Goal: Task Accomplishment & Management: Use online tool/utility

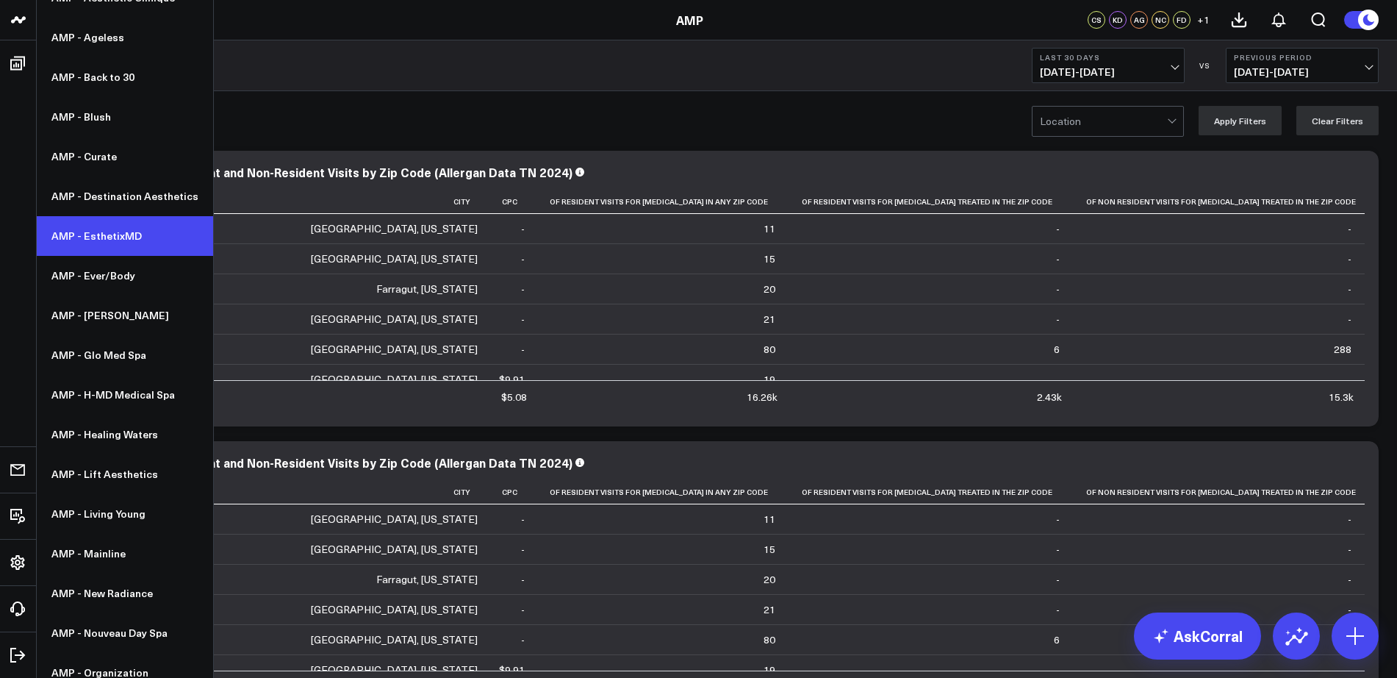
scroll to position [138, 0]
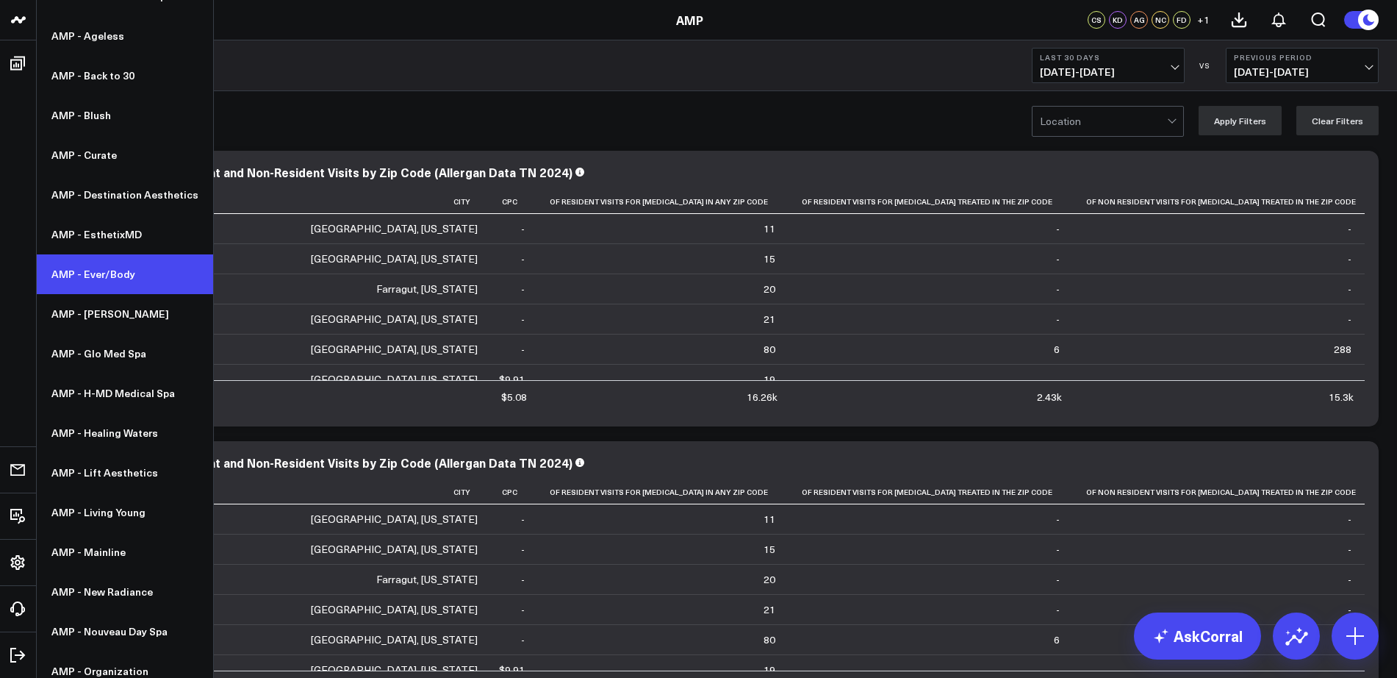
click at [101, 277] on link "AMP - Ever/Body" at bounding box center [125, 274] width 176 height 40
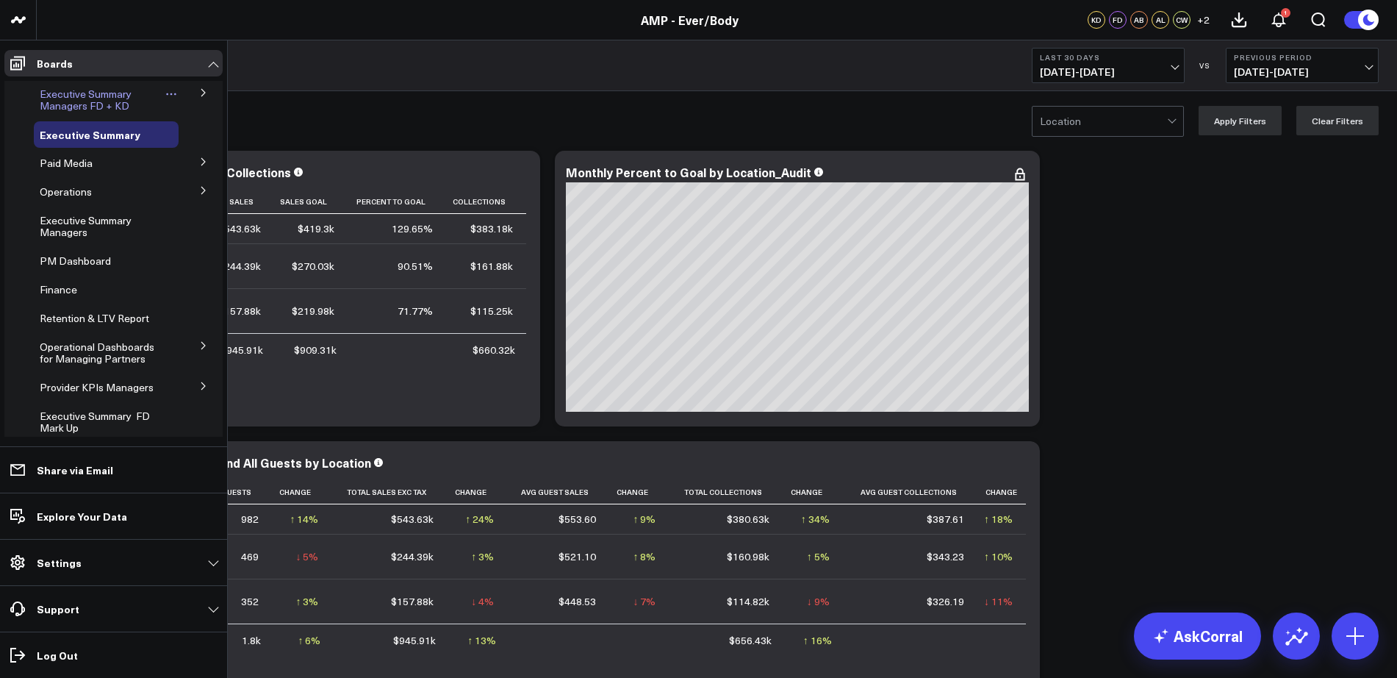
click at [93, 97] on span "Executive Summary Managers FD + KD" at bounding box center [86, 100] width 92 height 26
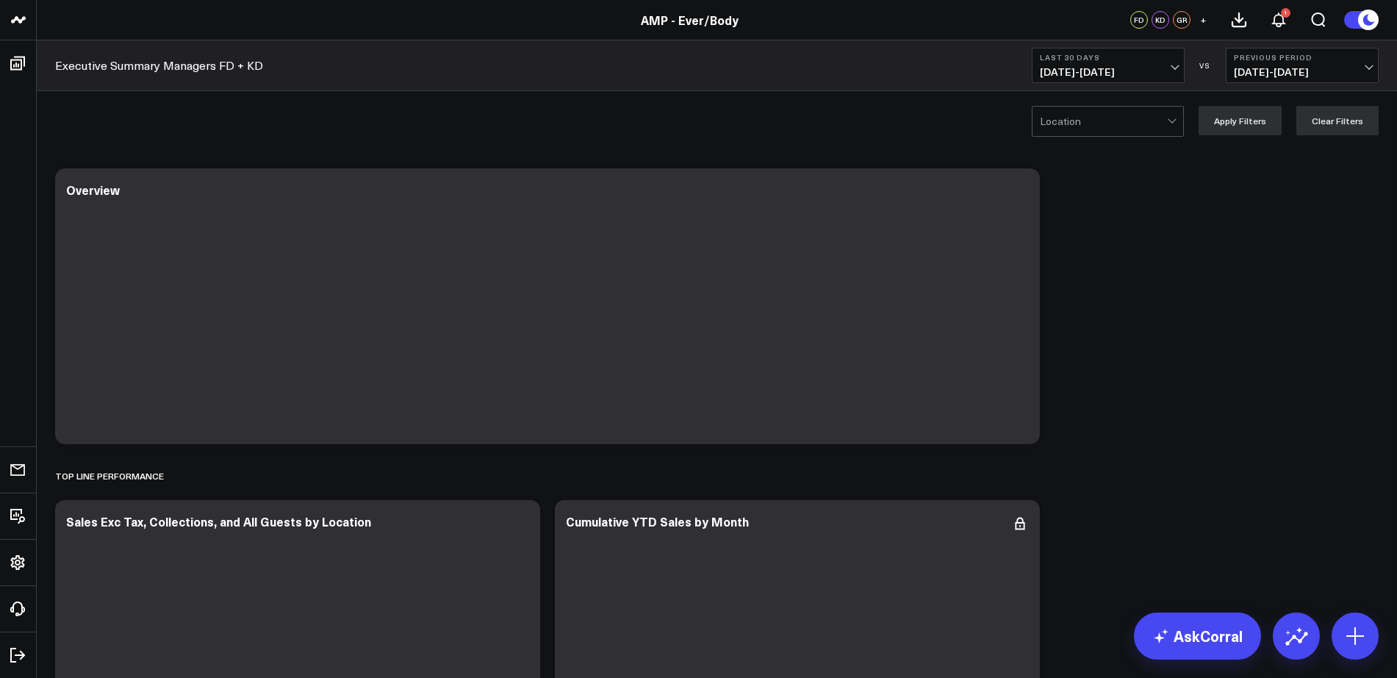
click at [1121, 58] on b "Last 30 Days" at bounding box center [1108, 57] width 137 height 9
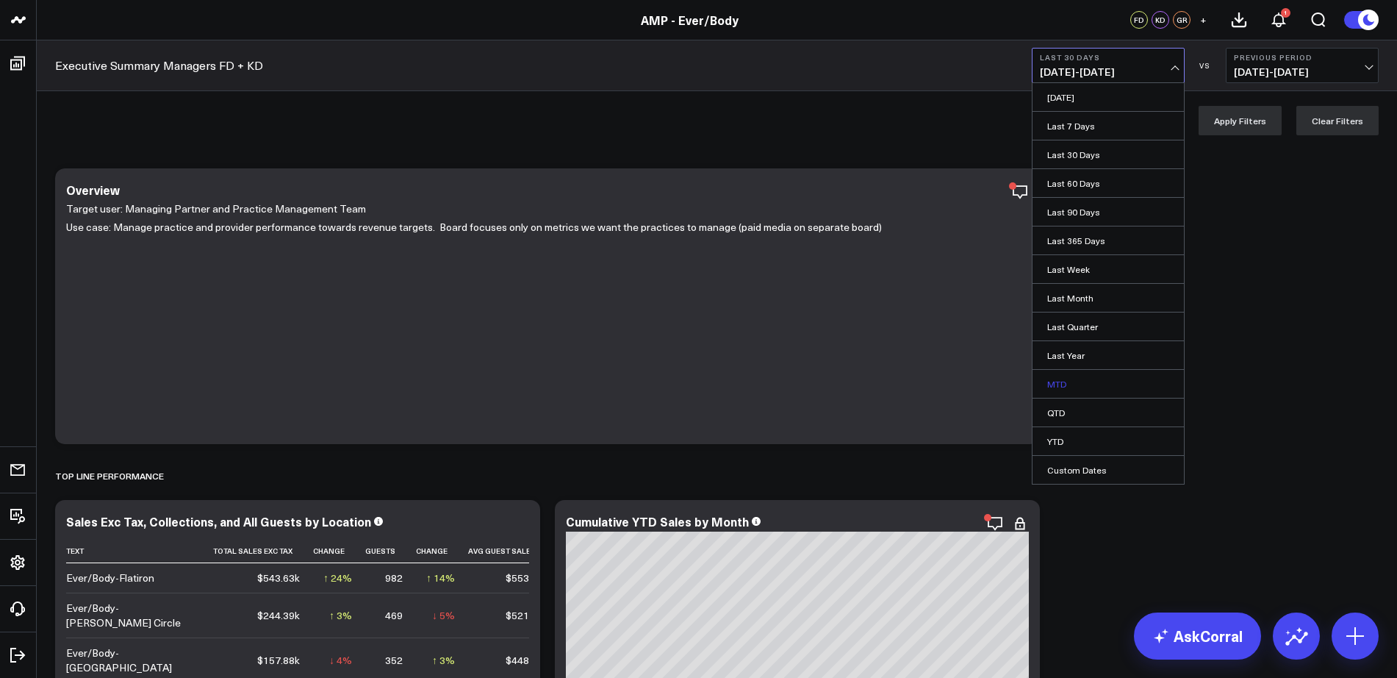
click at [1068, 384] on link "MTD" at bounding box center [1108, 384] width 151 height 28
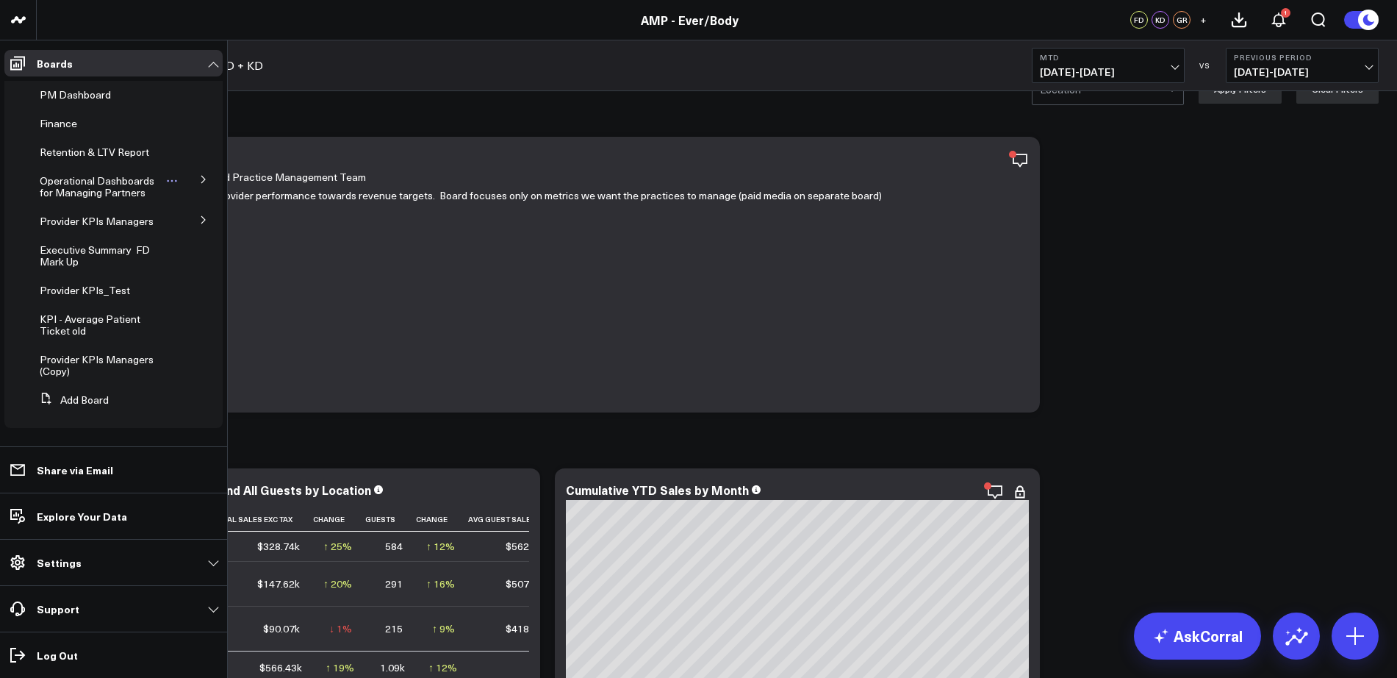
scroll to position [175, 0]
click at [199, 215] on icon at bounding box center [203, 219] width 9 height 9
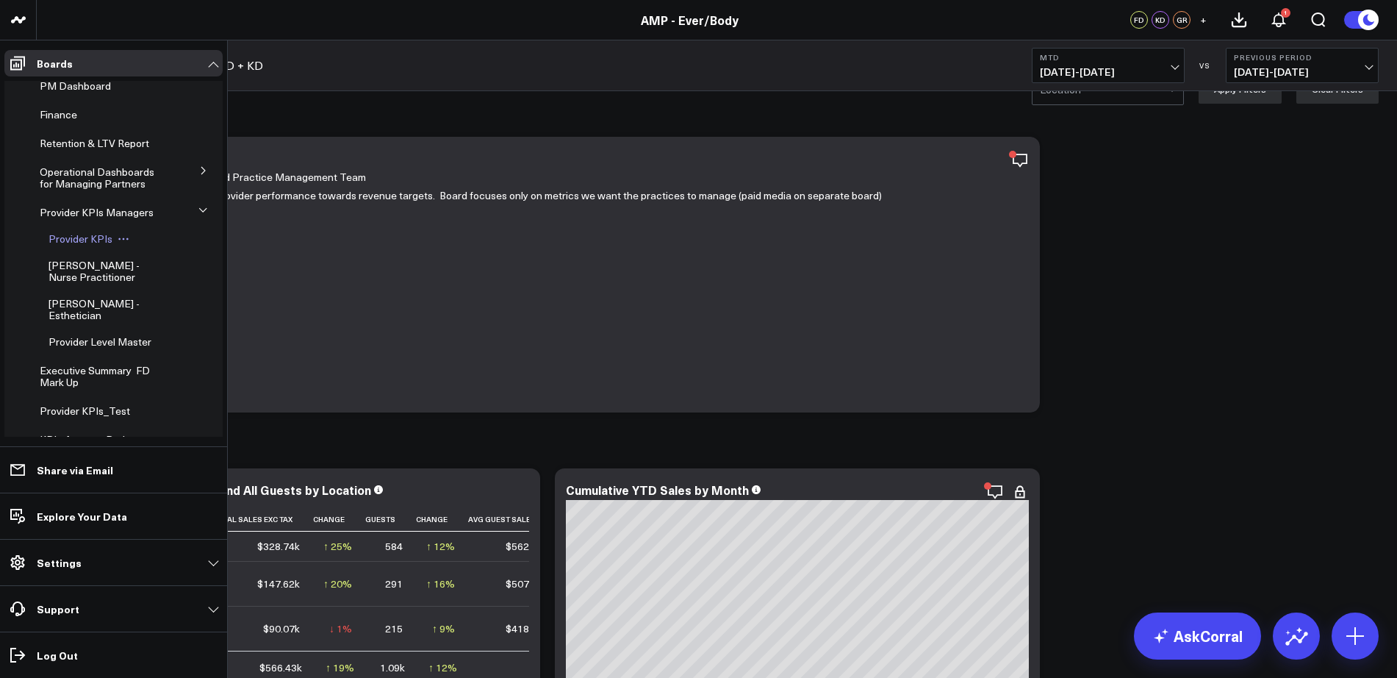
click at [82, 245] on span "Provider KPIs" at bounding box center [81, 239] width 64 height 14
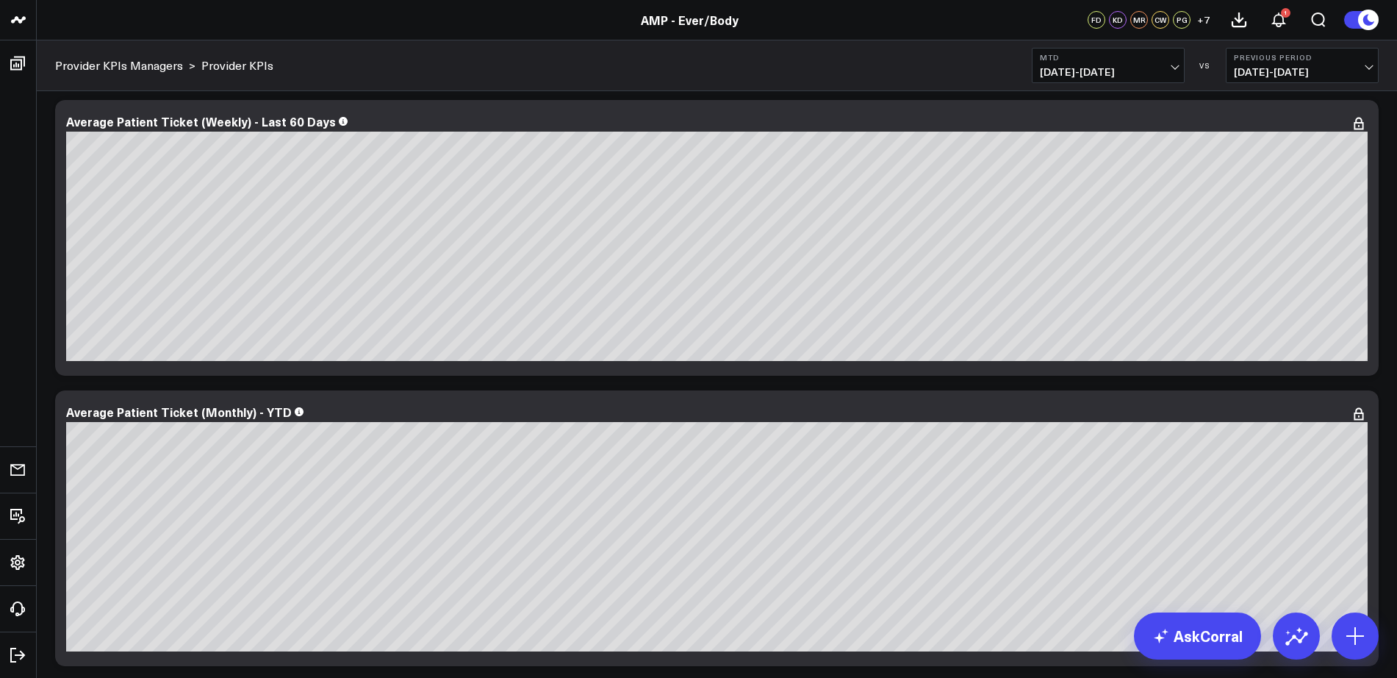
scroll to position [1020, 0]
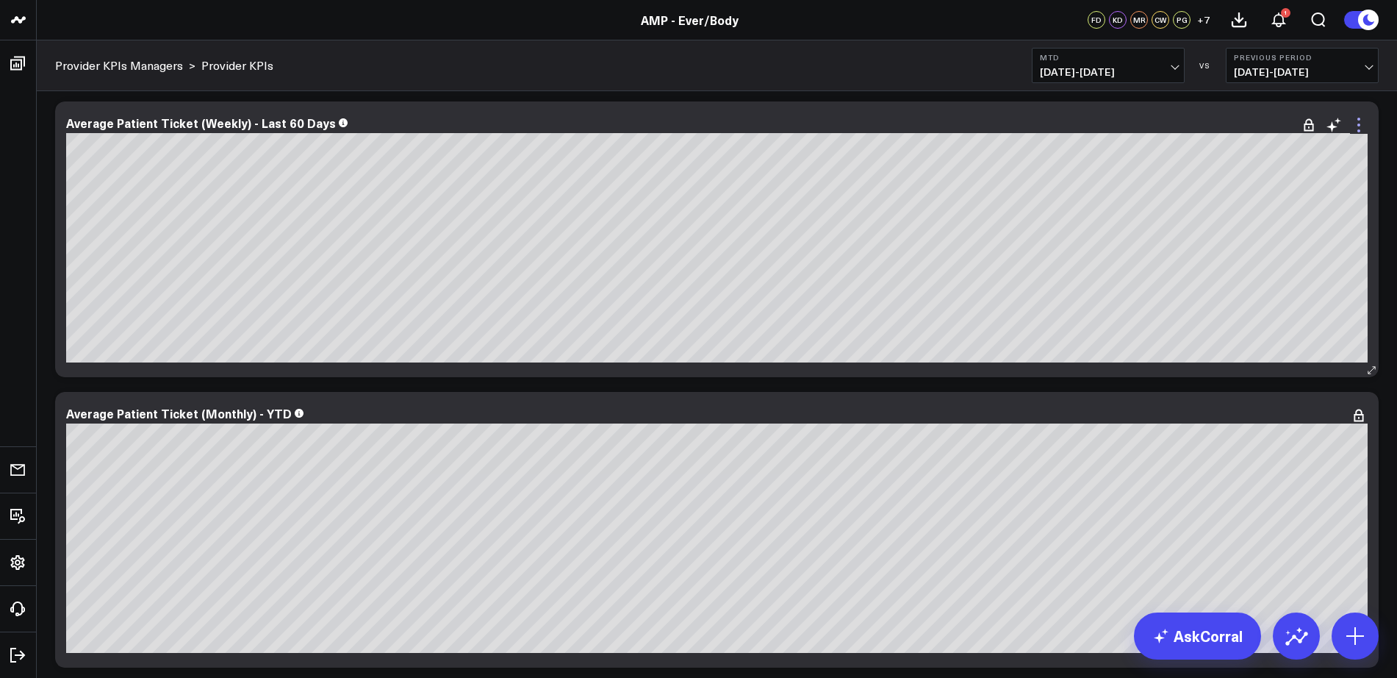
click at [1358, 123] on icon at bounding box center [1359, 125] width 18 height 18
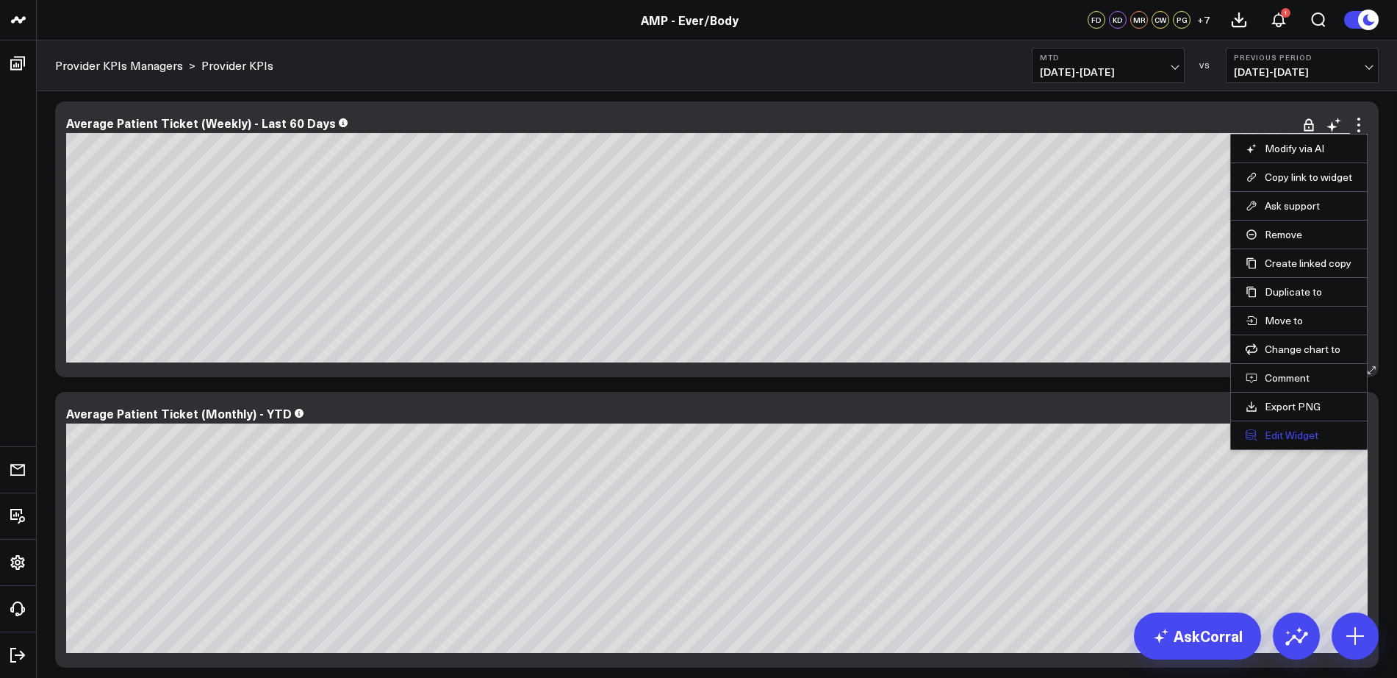
click at [1289, 435] on button "Edit Widget" at bounding box center [1299, 435] width 107 height 13
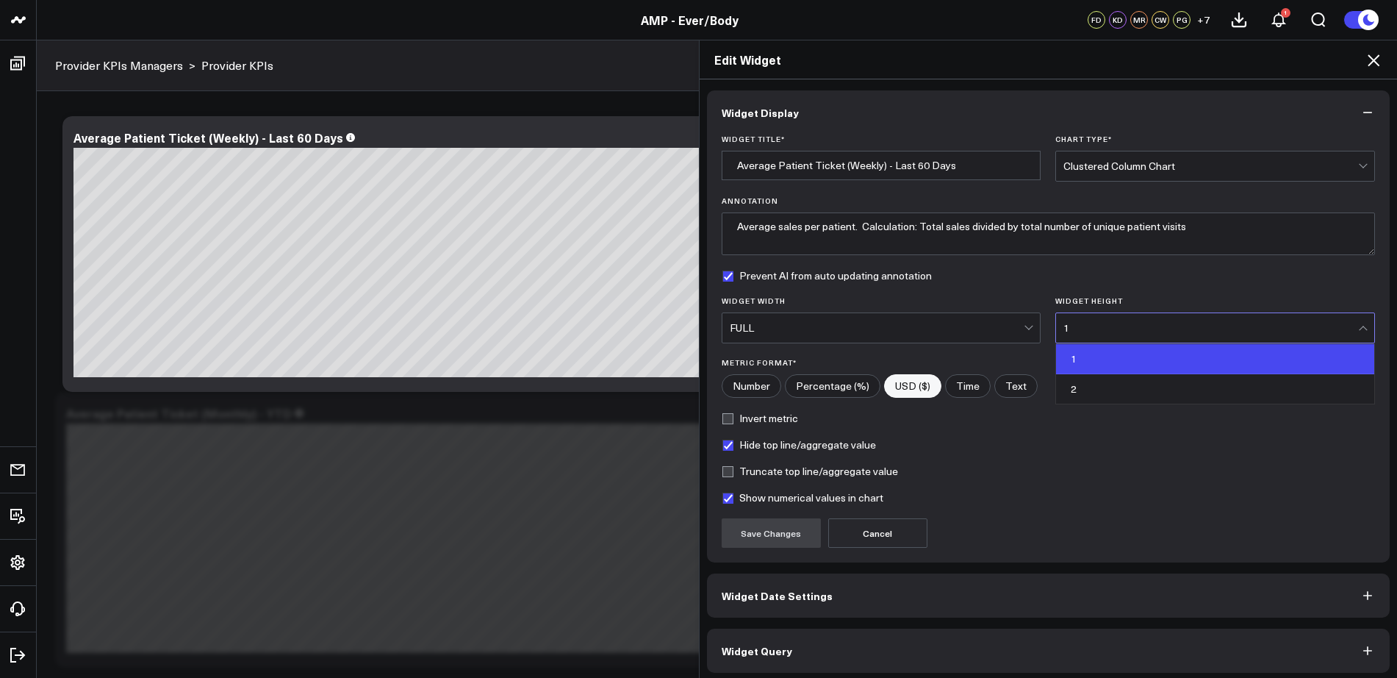
click at [1080, 323] on div "1" at bounding box center [1211, 328] width 295 height 12
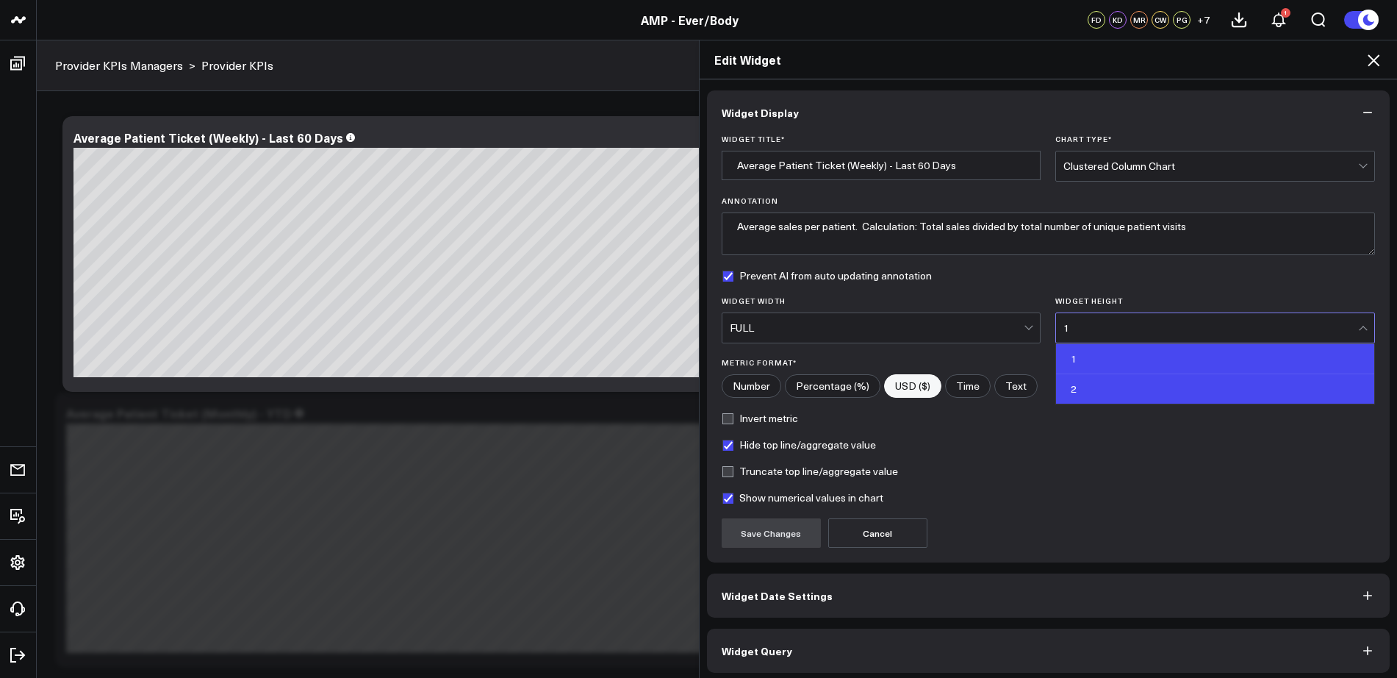
click at [1079, 391] on div "2" at bounding box center [1215, 388] width 318 height 29
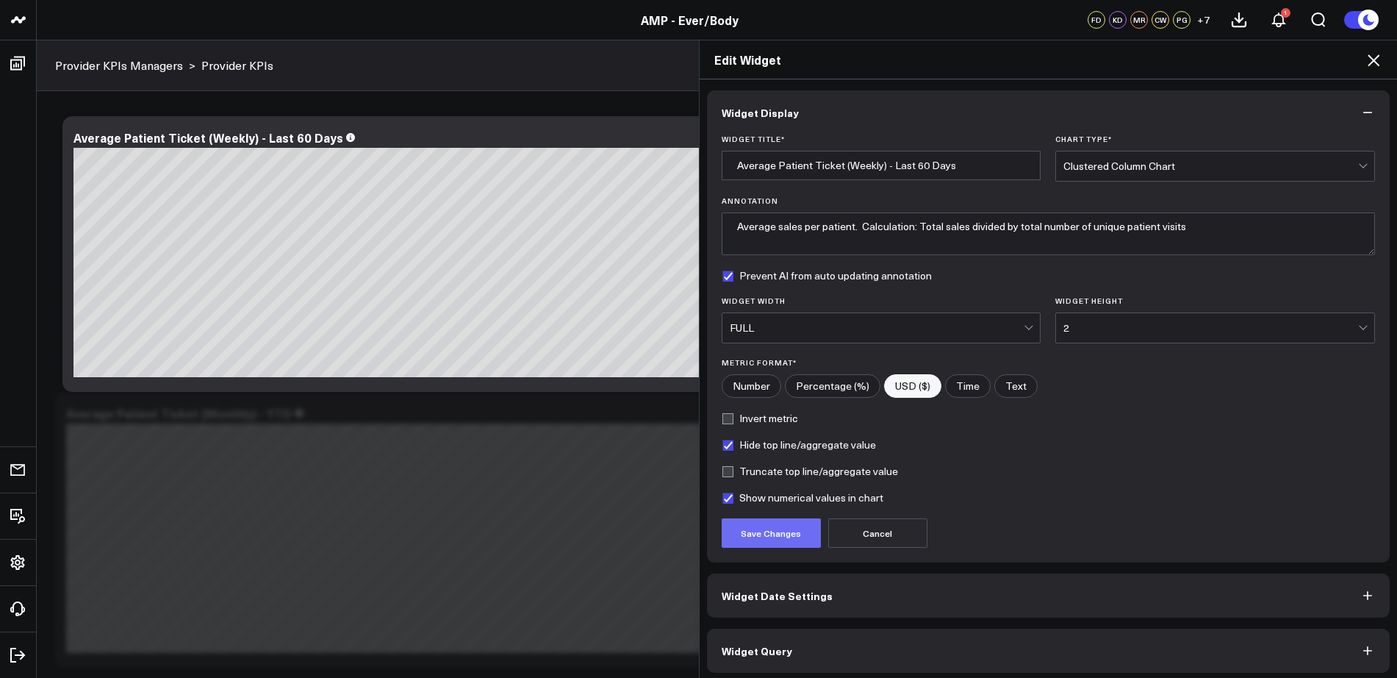
click at [735, 541] on button "Save Changes" at bounding box center [771, 532] width 99 height 29
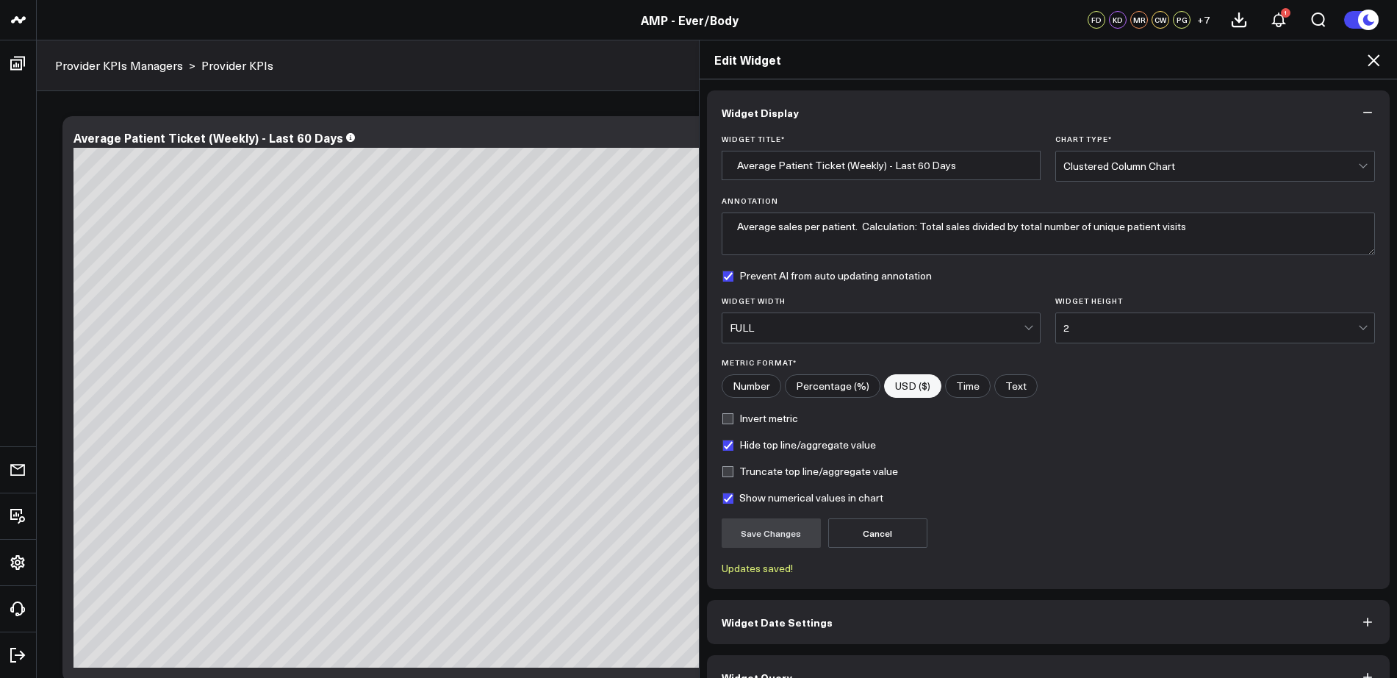
click at [1376, 63] on icon at bounding box center [1374, 60] width 12 height 12
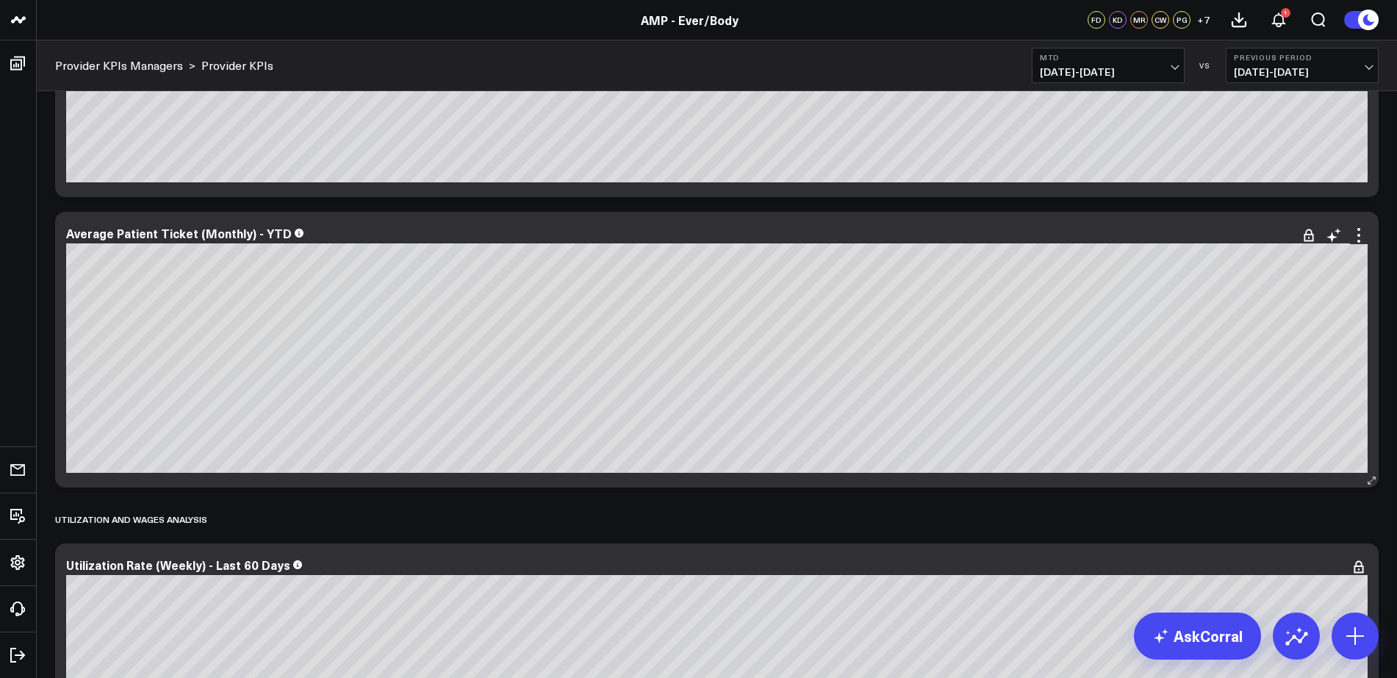
scroll to position [1510, 0]
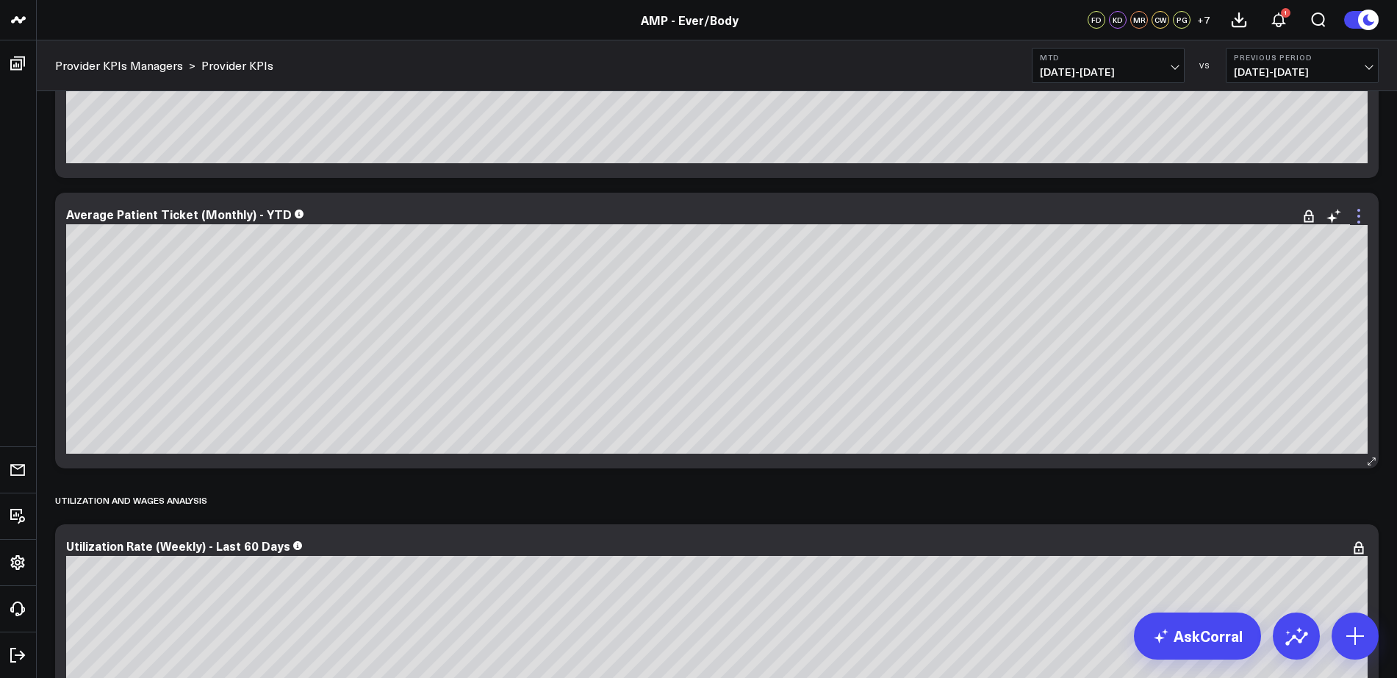
click at [1362, 209] on icon at bounding box center [1359, 216] width 18 height 18
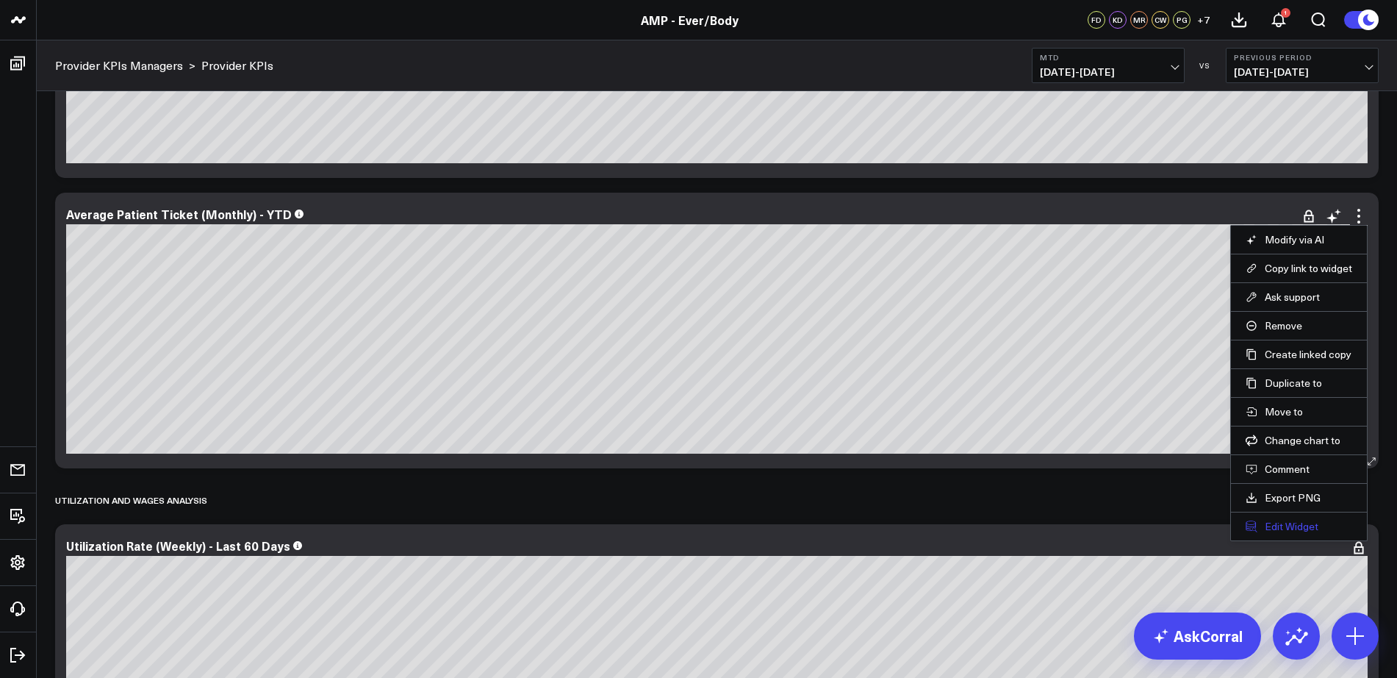
click at [1297, 527] on button "Edit Widget" at bounding box center [1299, 526] width 107 height 13
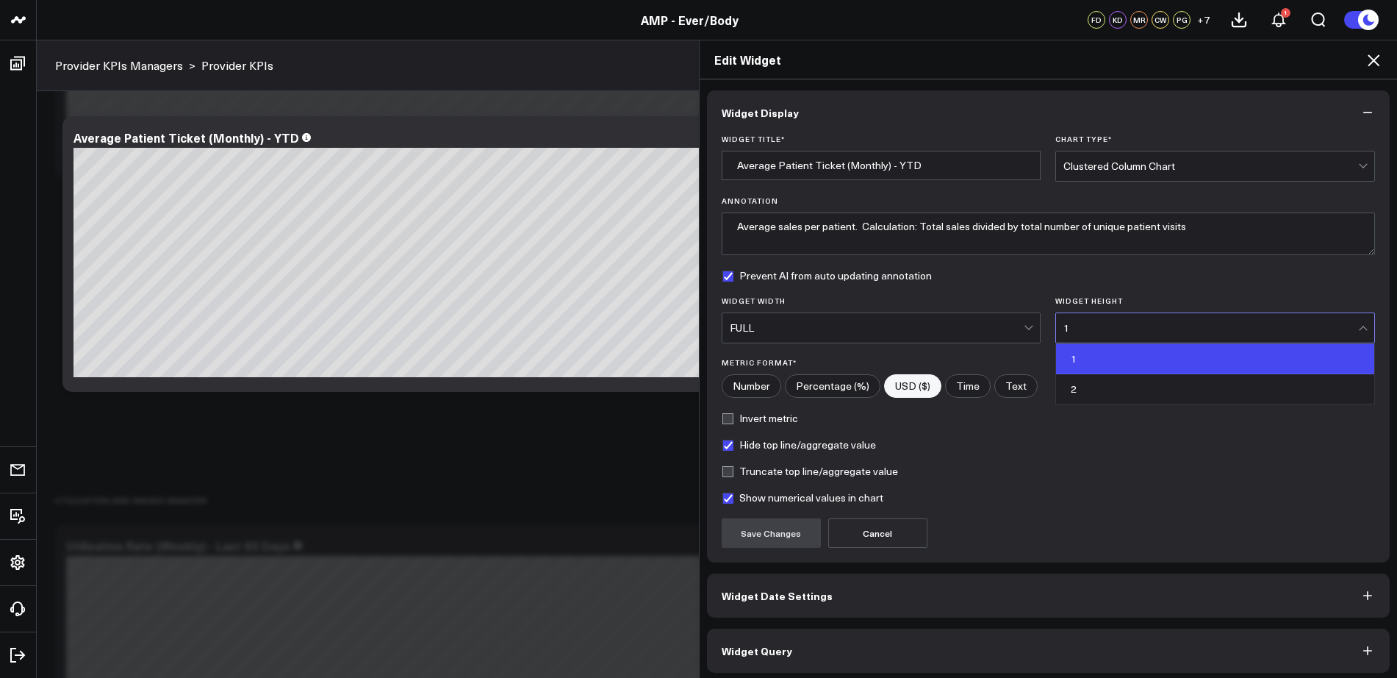
click at [1111, 341] on div "1" at bounding box center [1211, 327] width 295 height 29
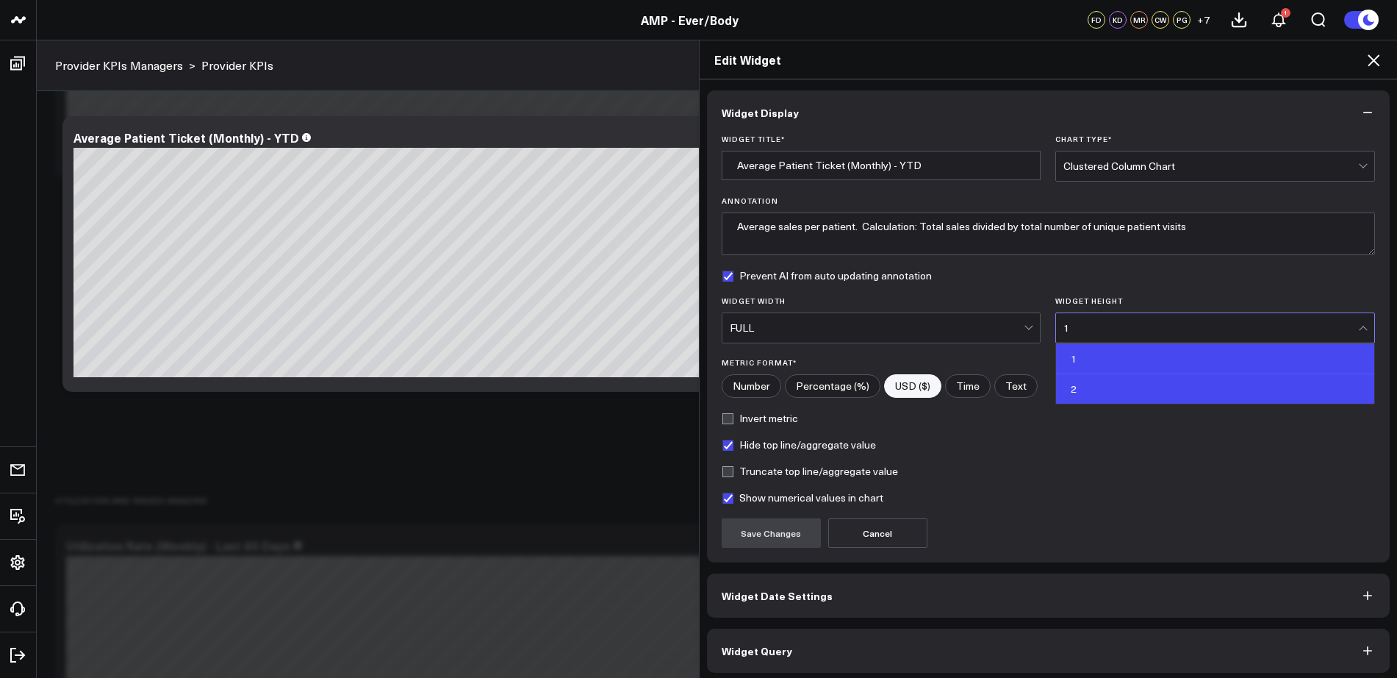
click at [1115, 393] on div "2" at bounding box center [1215, 388] width 318 height 29
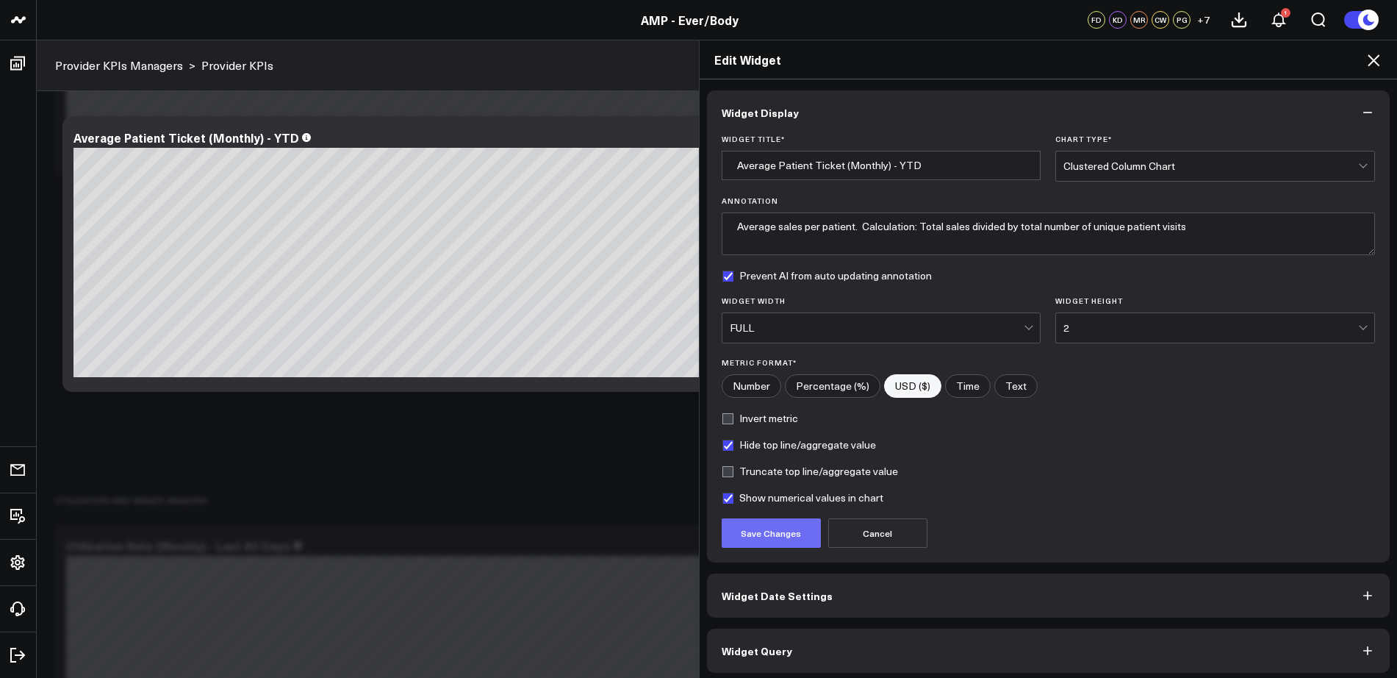
click at [746, 527] on button "Save Changes" at bounding box center [771, 532] width 99 height 29
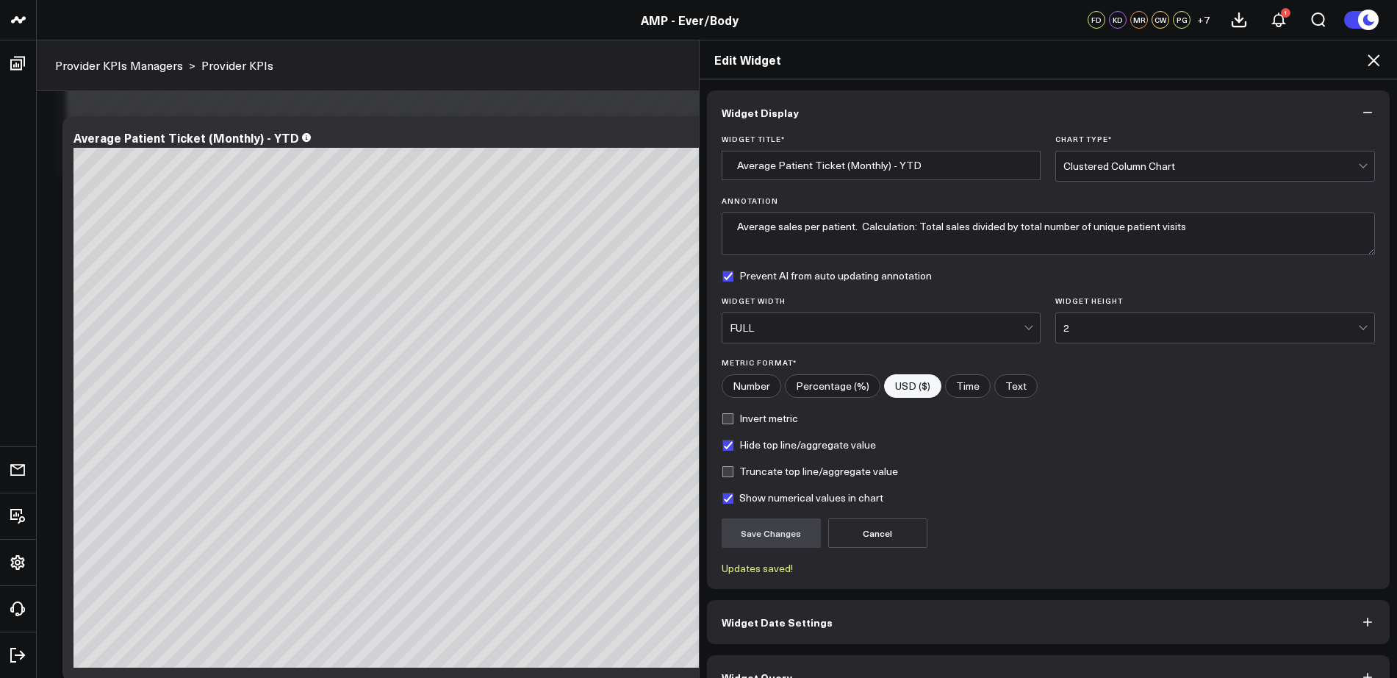
click at [1374, 60] on icon at bounding box center [1374, 60] width 12 height 12
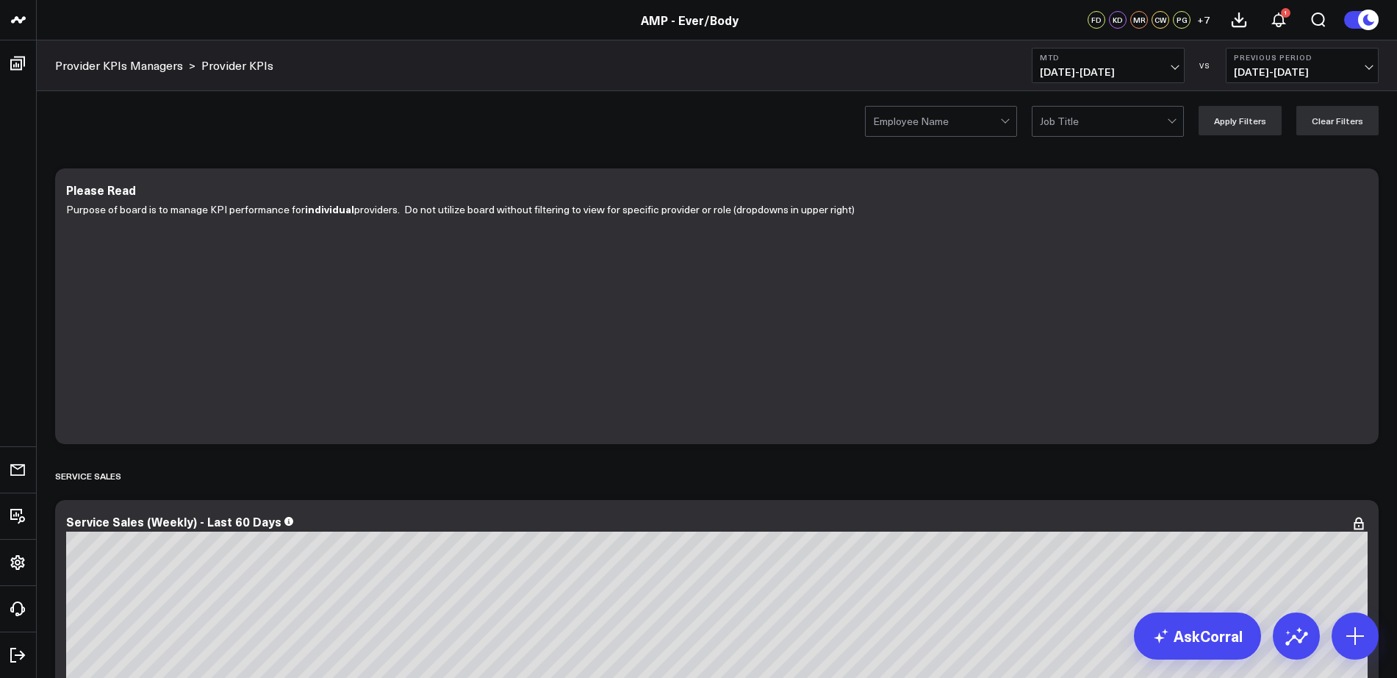
click at [1155, 131] on div at bounding box center [1103, 121] width 127 height 29
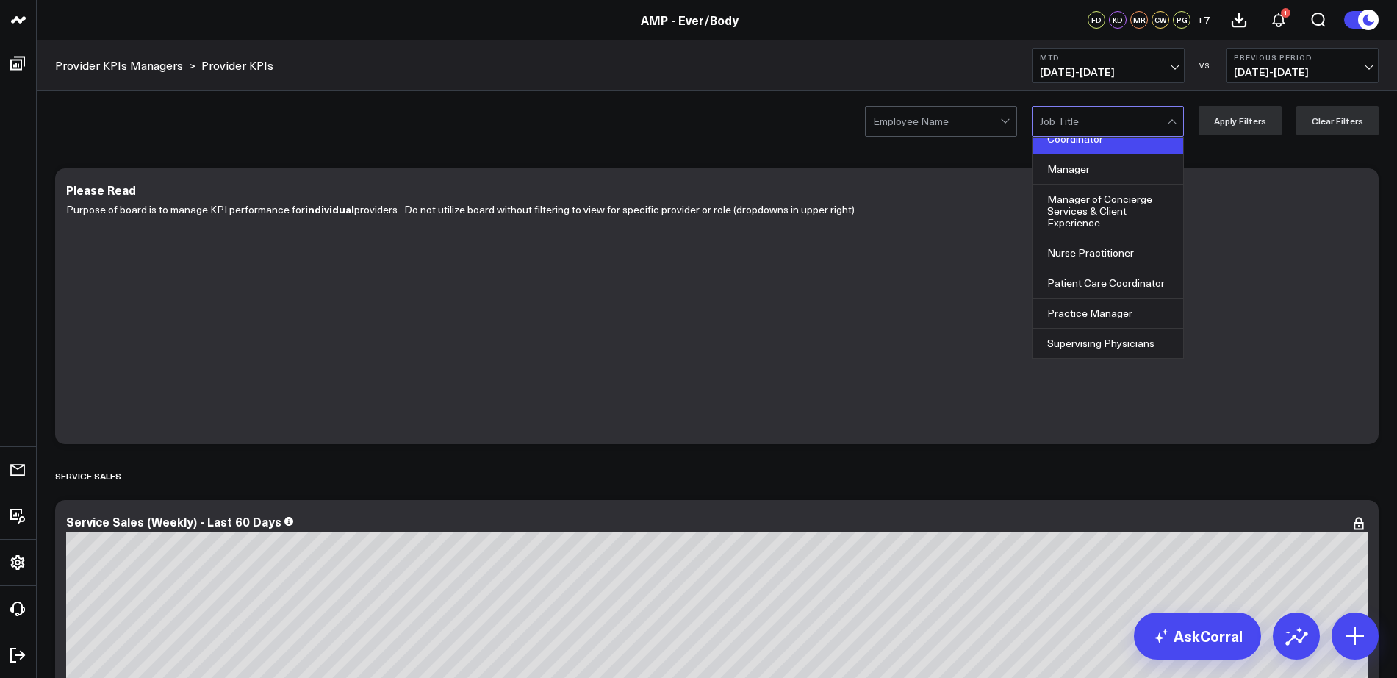
scroll to position [96, 0]
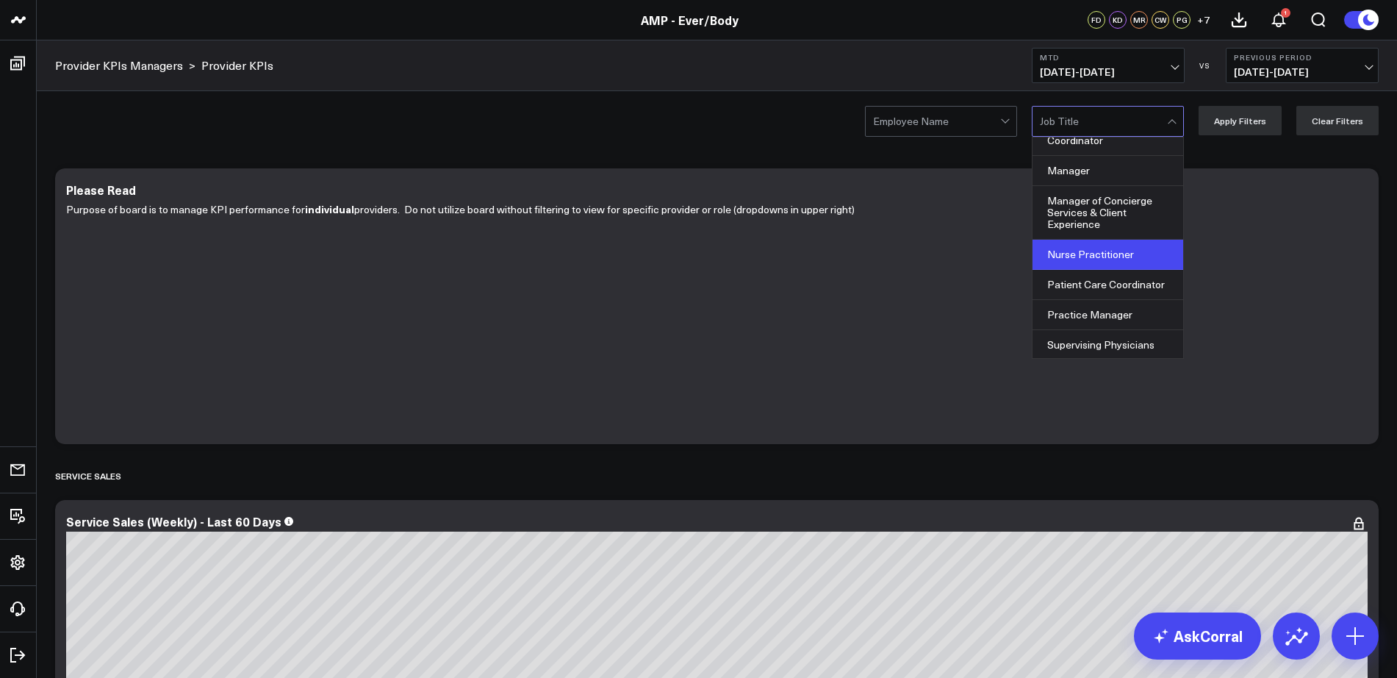
click at [1116, 252] on div "Nurse Practitioner" at bounding box center [1108, 255] width 151 height 30
click at [1249, 102] on div "Employee Name option Nurse Practitioner, selected. 9 results available. Use Up …" at bounding box center [717, 120] width 1360 height 59
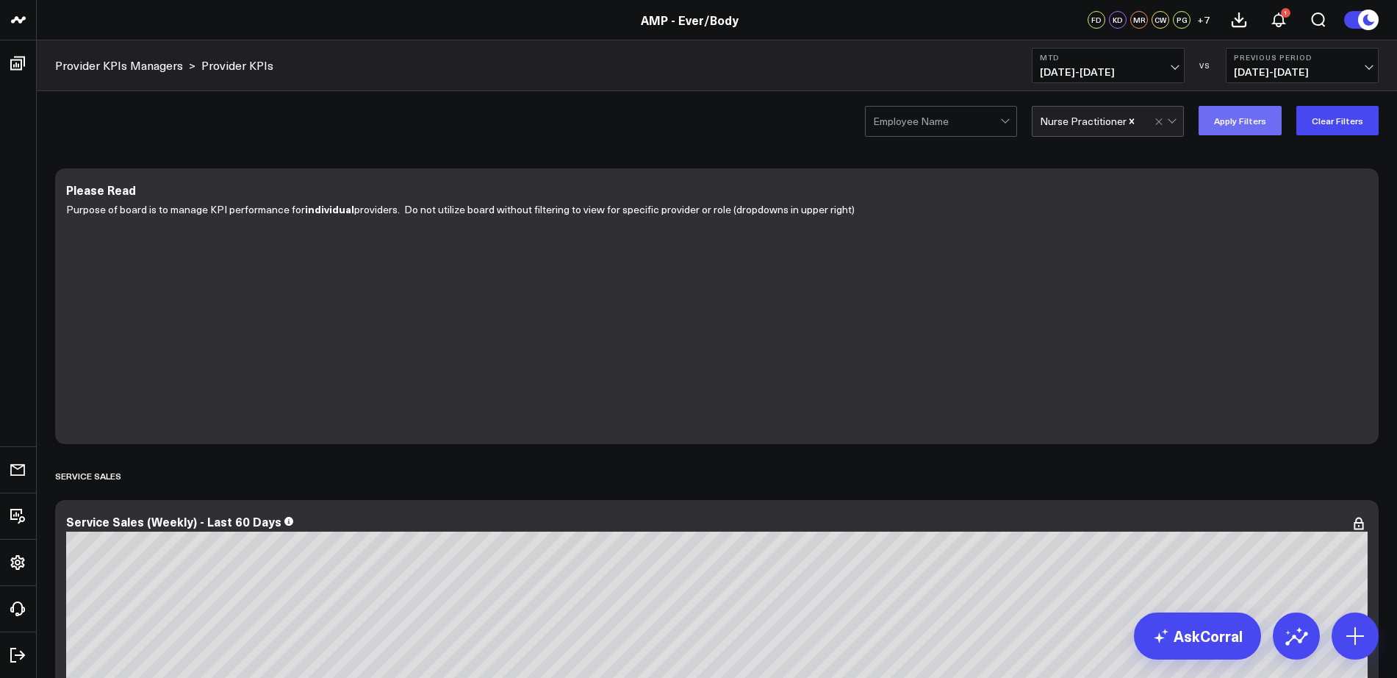
click at [1225, 131] on button "Apply Filters" at bounding box center [1240, 120] width 83 height 29
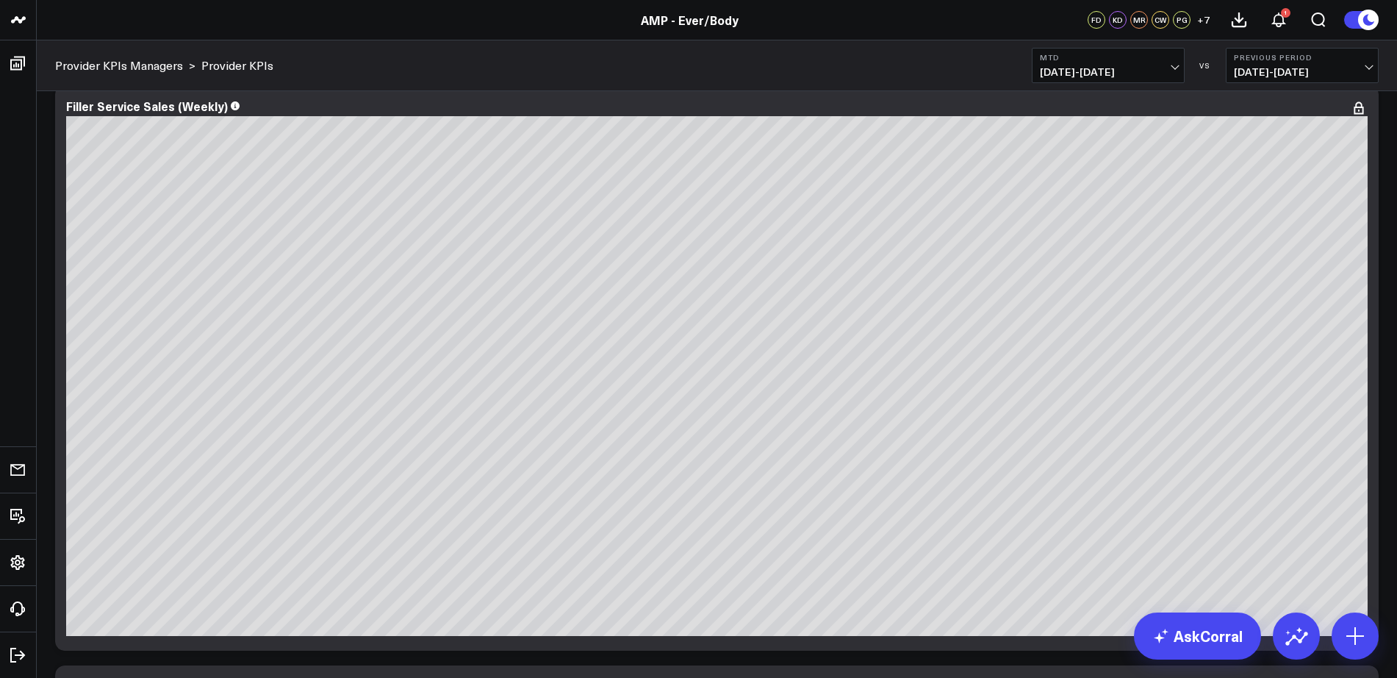
scroll to position [3188, 0]
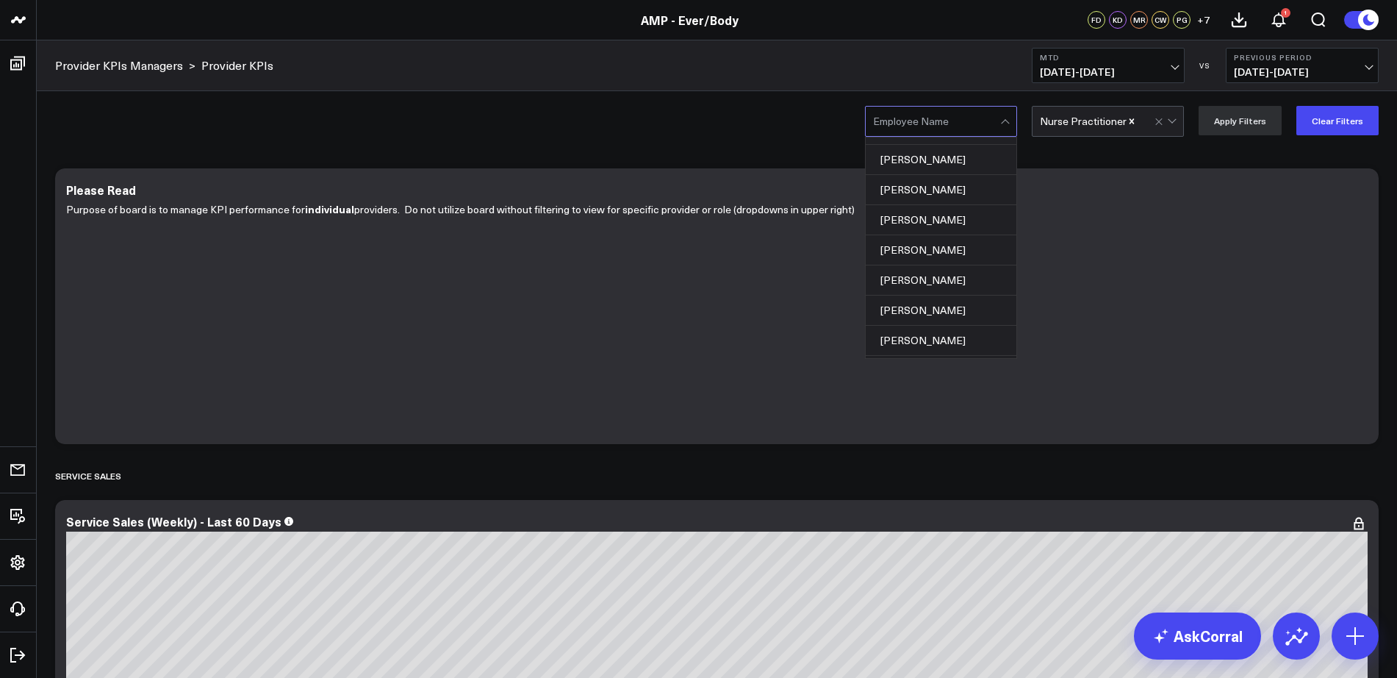
scroll to position [442, 0]
click at [705, 148] on div "22 results available. Use Up and Down to choose options, press Enter to select …" at bounding box center [717, 120] width 1360 height 59
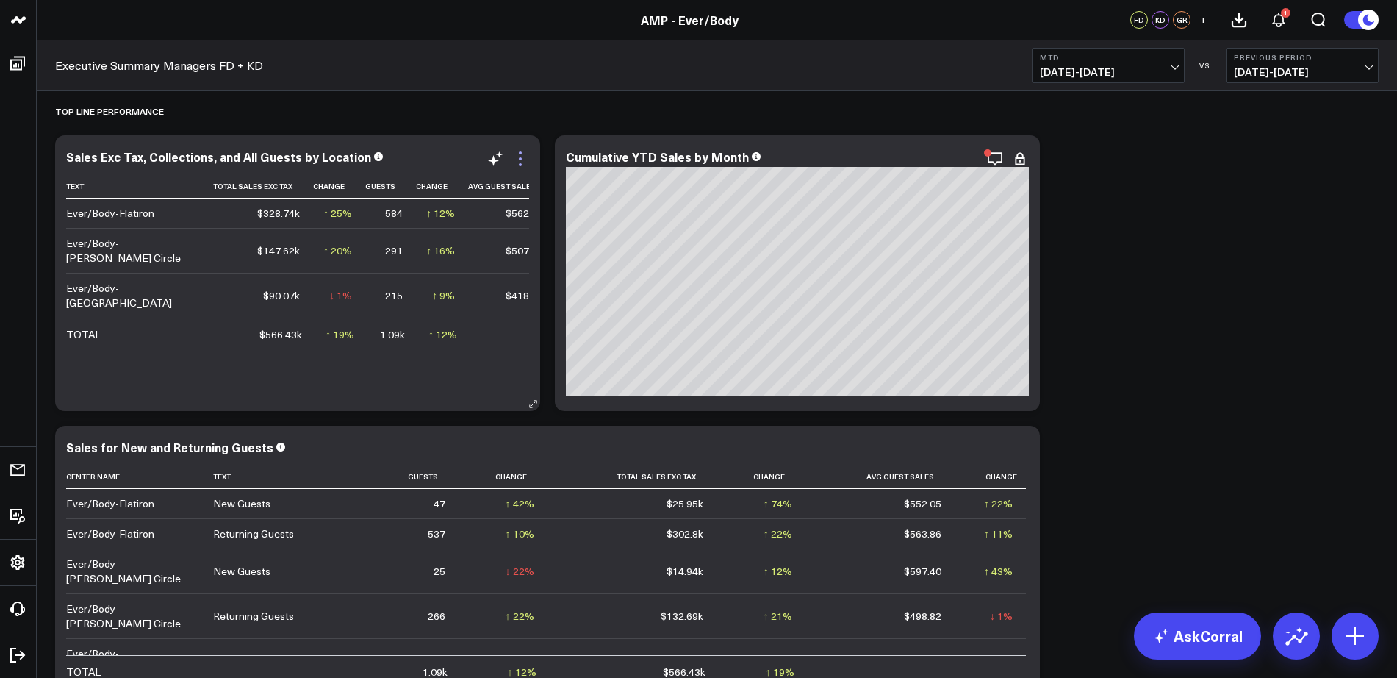
click at [523, 162] on icon at bounding box center [521, 159] width 18 height 18
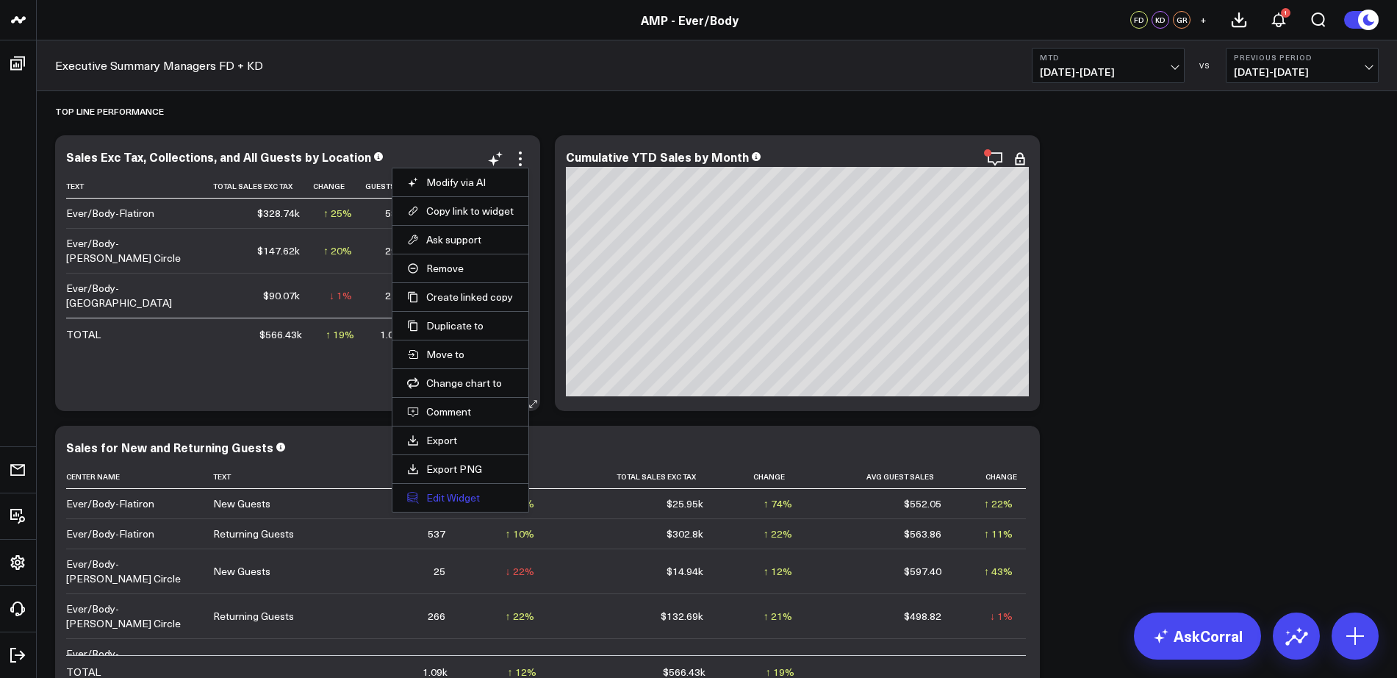
click at [465, 491] on button "Edit Widget" at bounding box center [460, 497] width 107 height 13
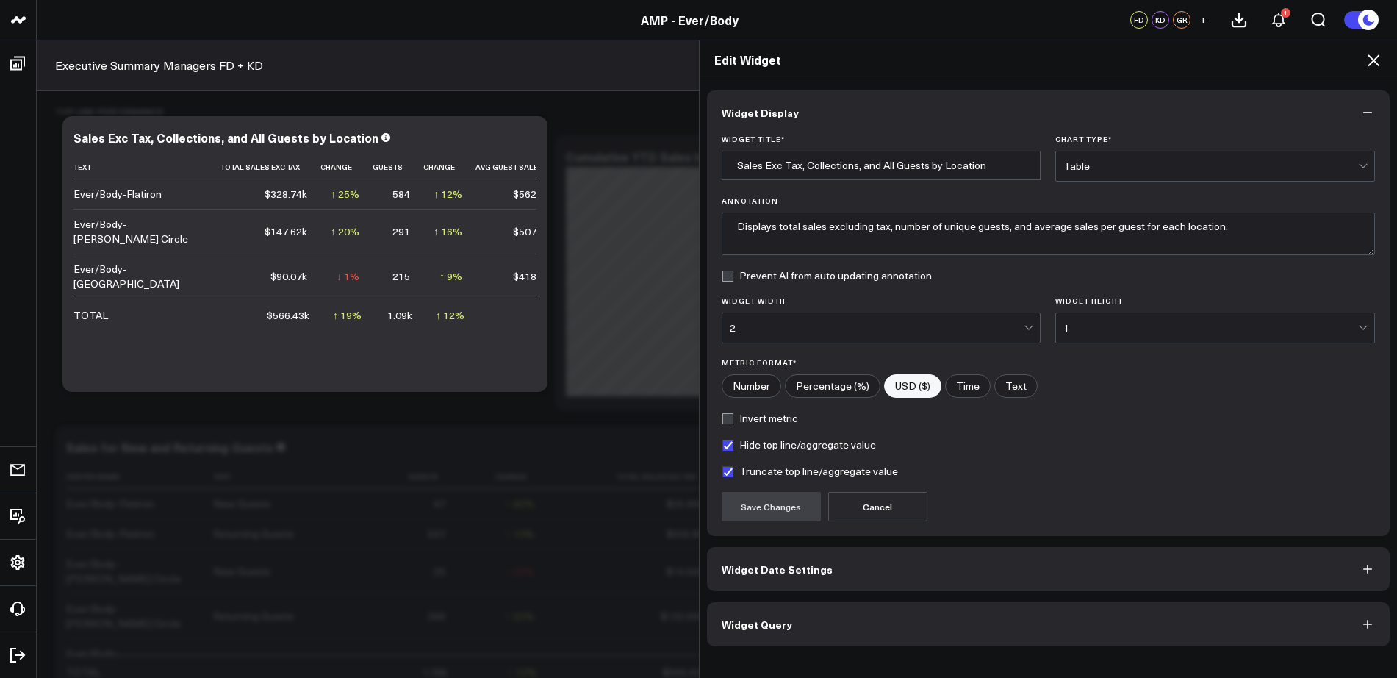
click at [976, 333] on div "2" at bounding box center [877, 328] width 295 height 12
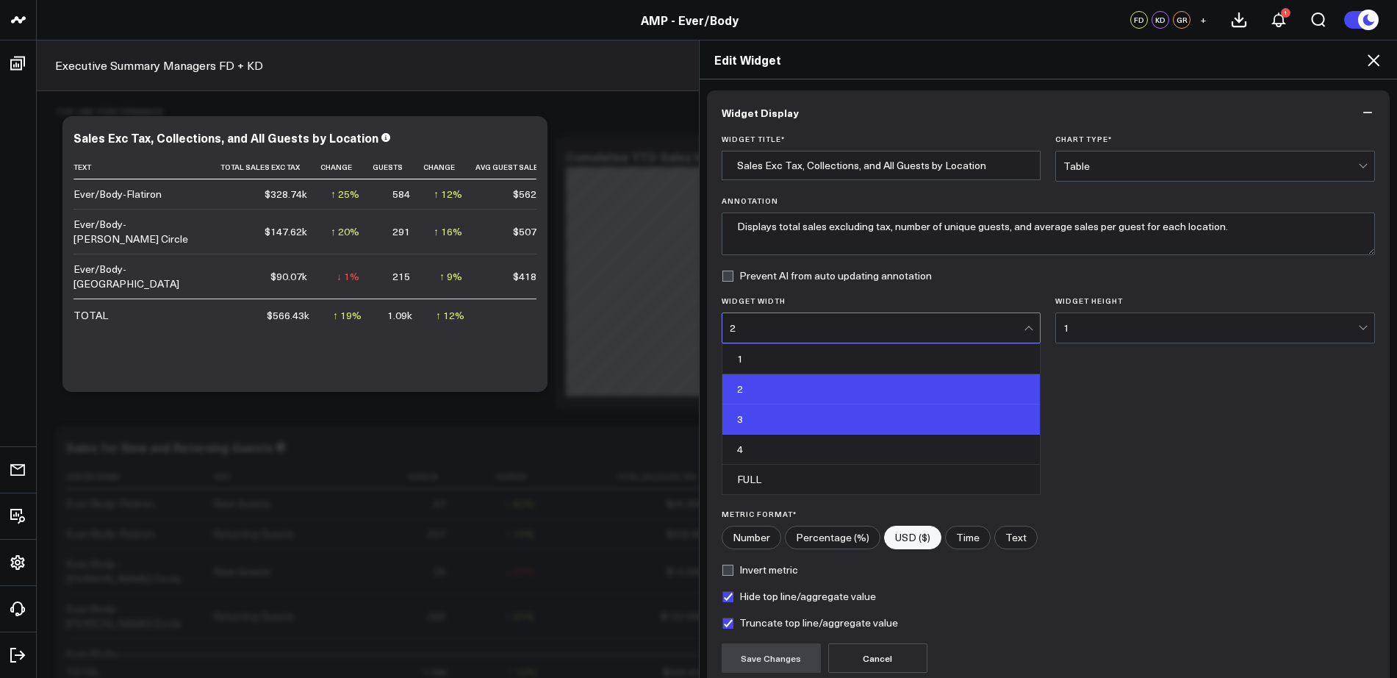
click at [800, 414] on div "3" at bounding box center [882, 419] width 318 height 30
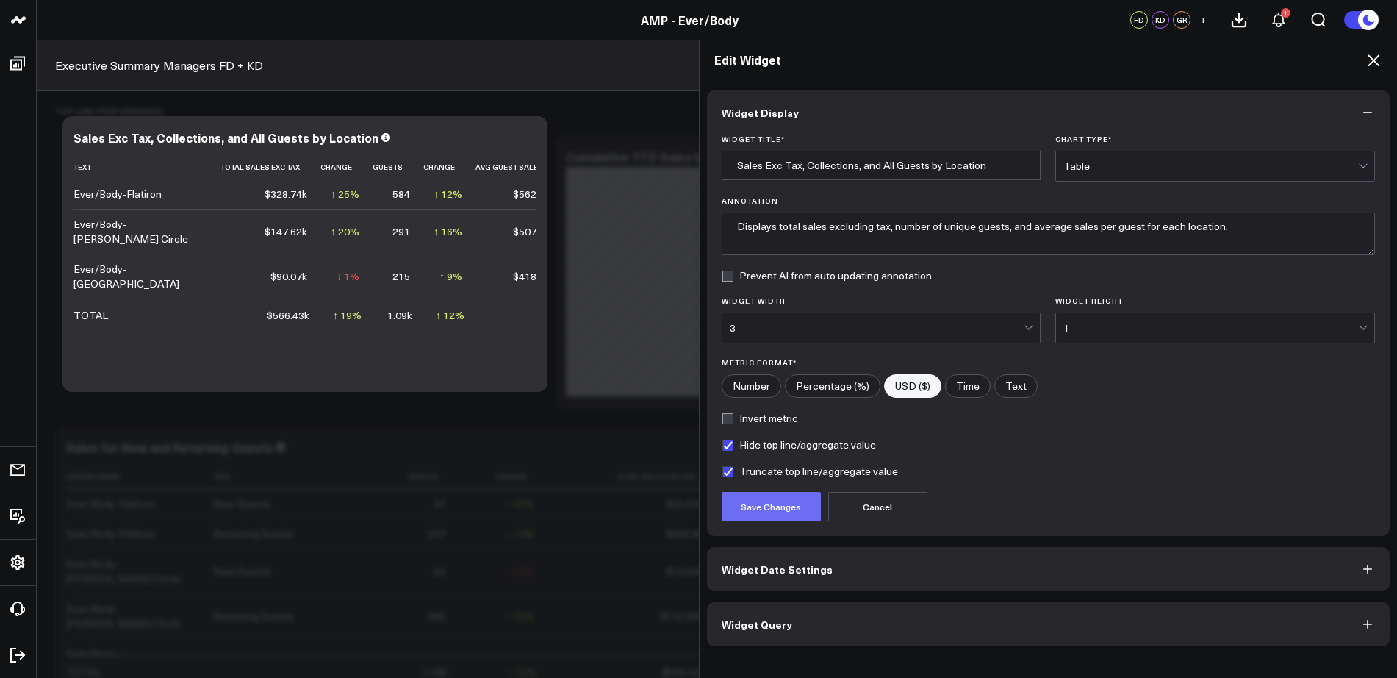
click at [760, 504] on button "Save Changes" at bounding box center [771, 506] width 99 height 29
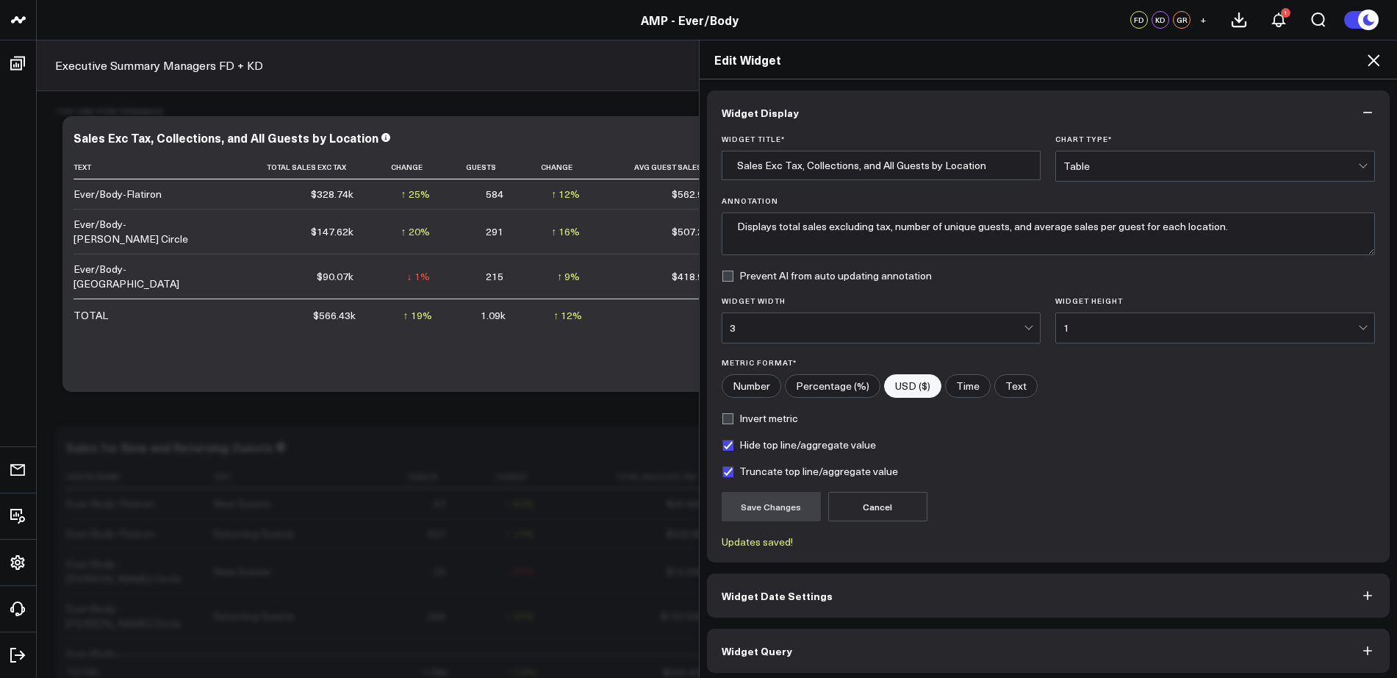
click at [1369, 58] on icon at bounding box center [1374, 60] width 18 height 18
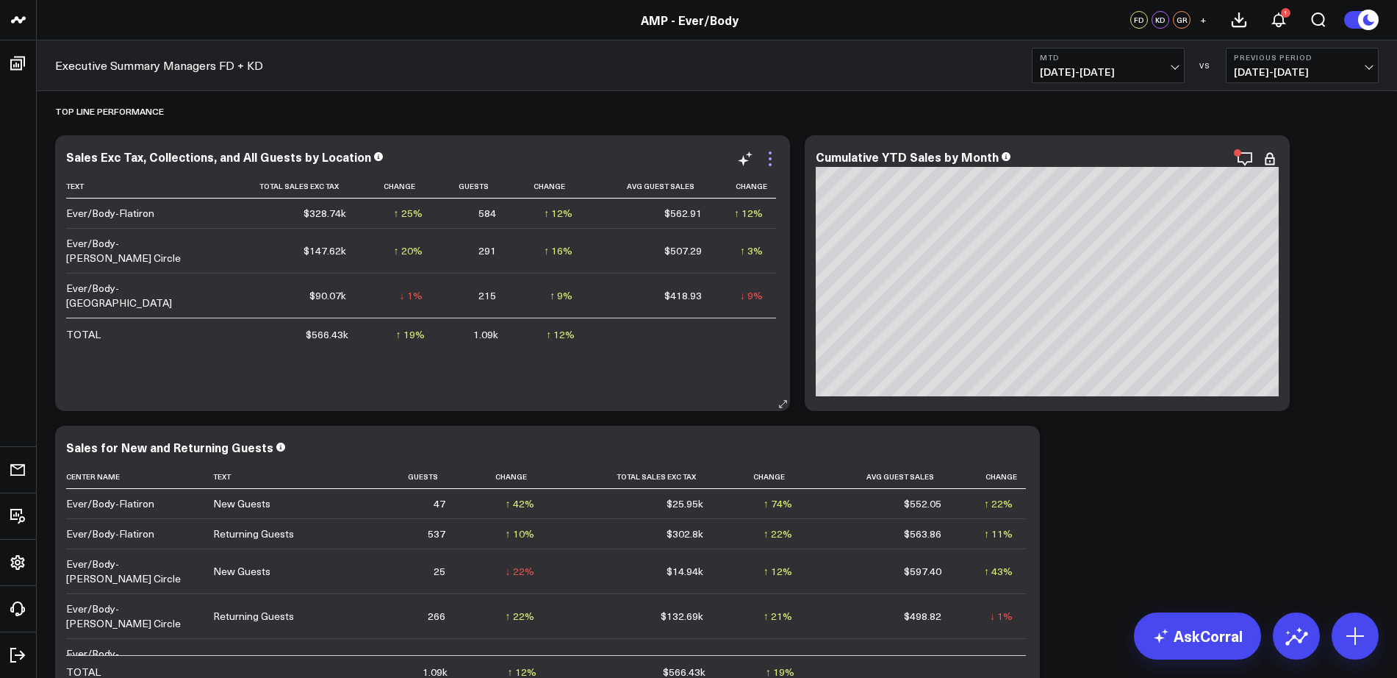
click at [771, 157] on icon at bounding box center [770, 159] width 18 height 18
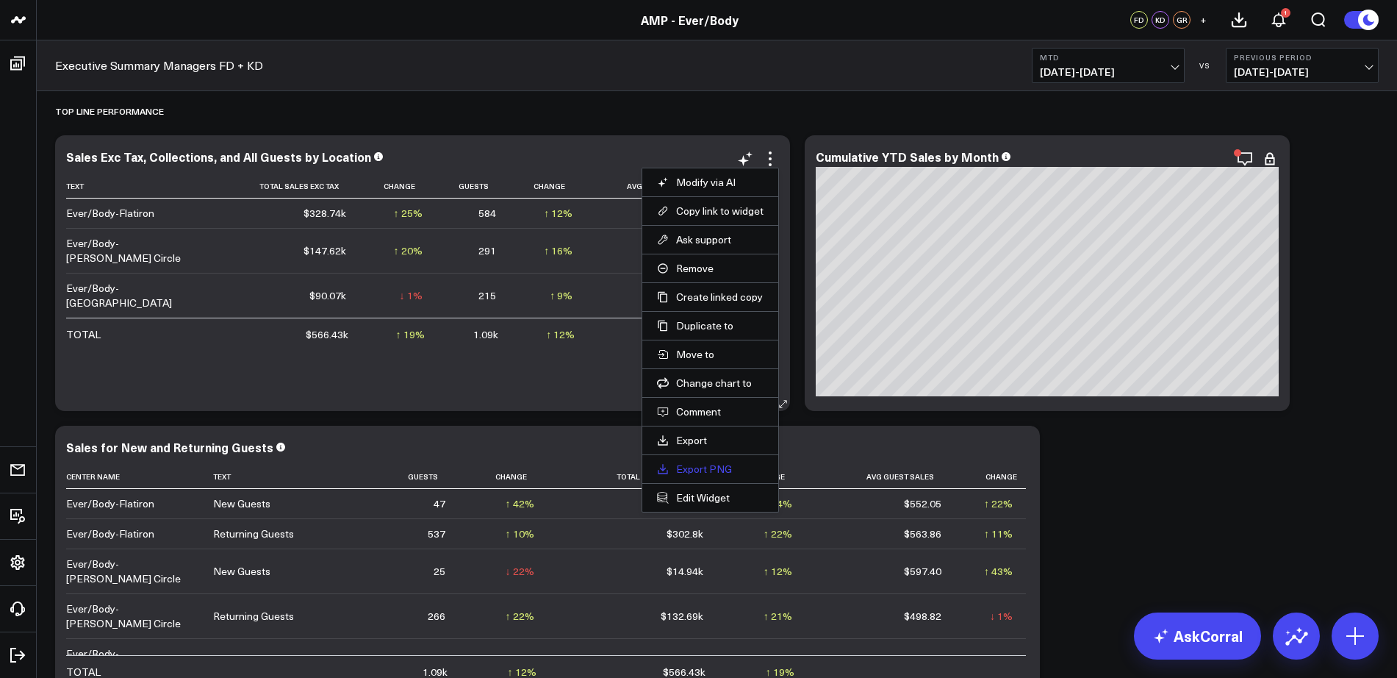
click at [697, 466] on link "Export PNG" at bounding box center [710, 468] width 107 height 13
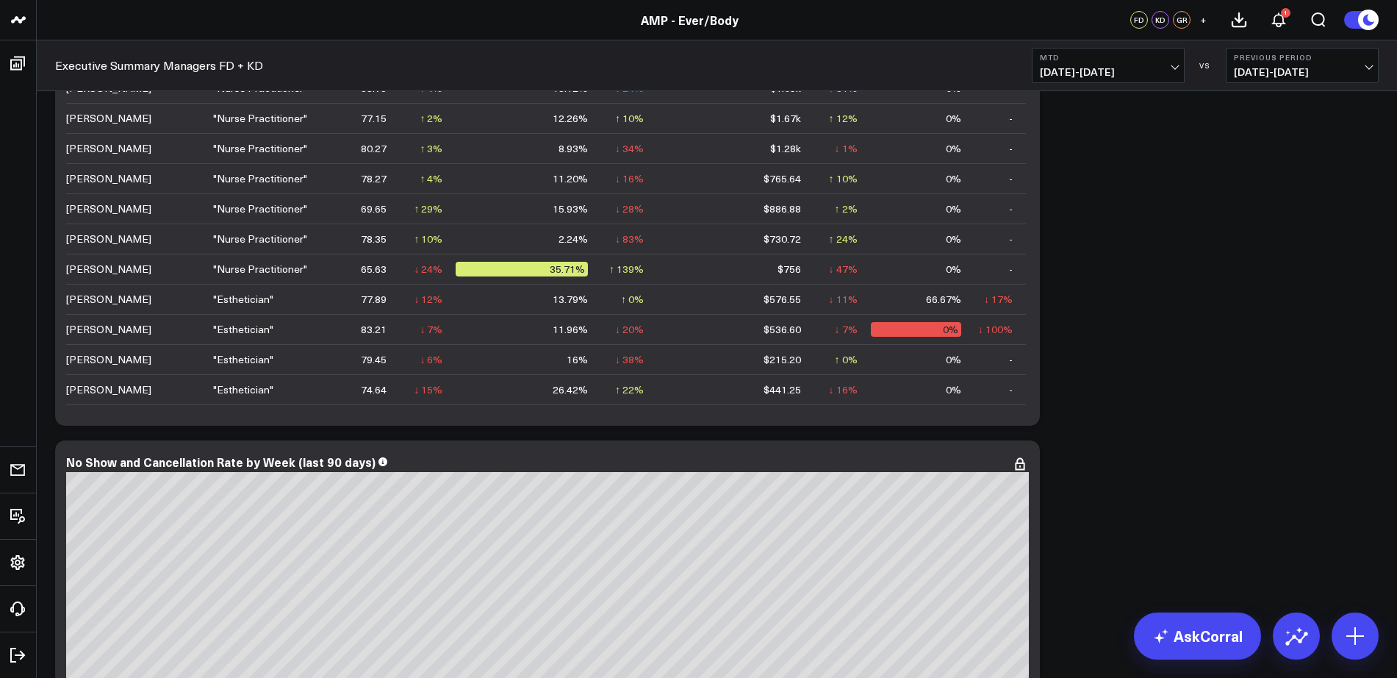
scroll to position [3405, 0]
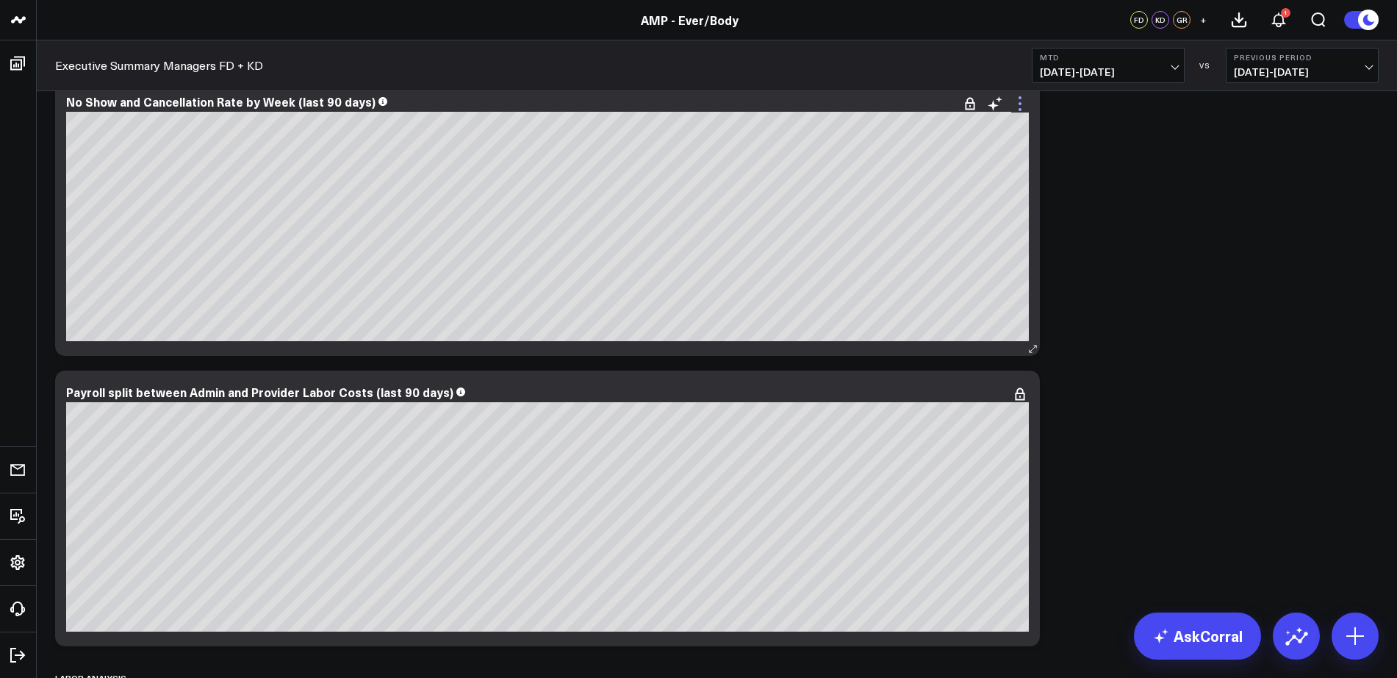
click at [1018, 111] on icon at bounding box center [1020, 104] width 18 height 18
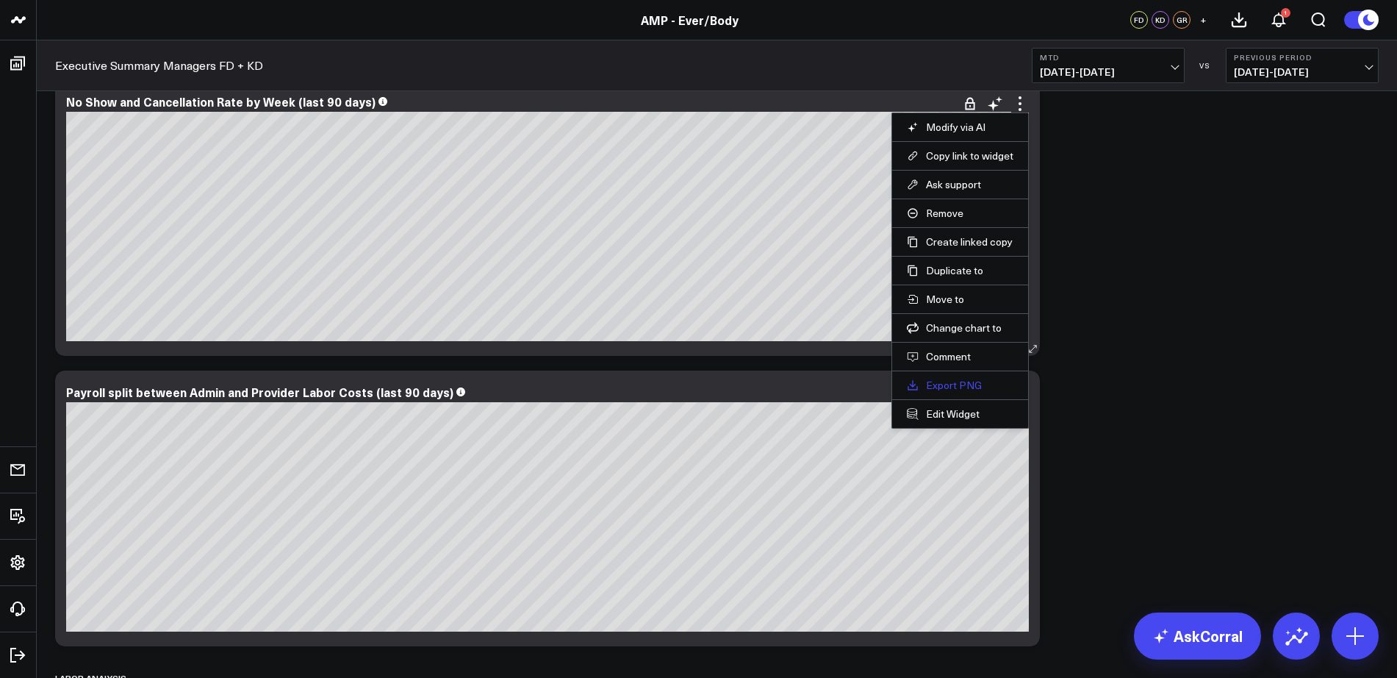
click at [966, 387] on link "Export PNG" at bounding box center [960, 385] width 107 height 13
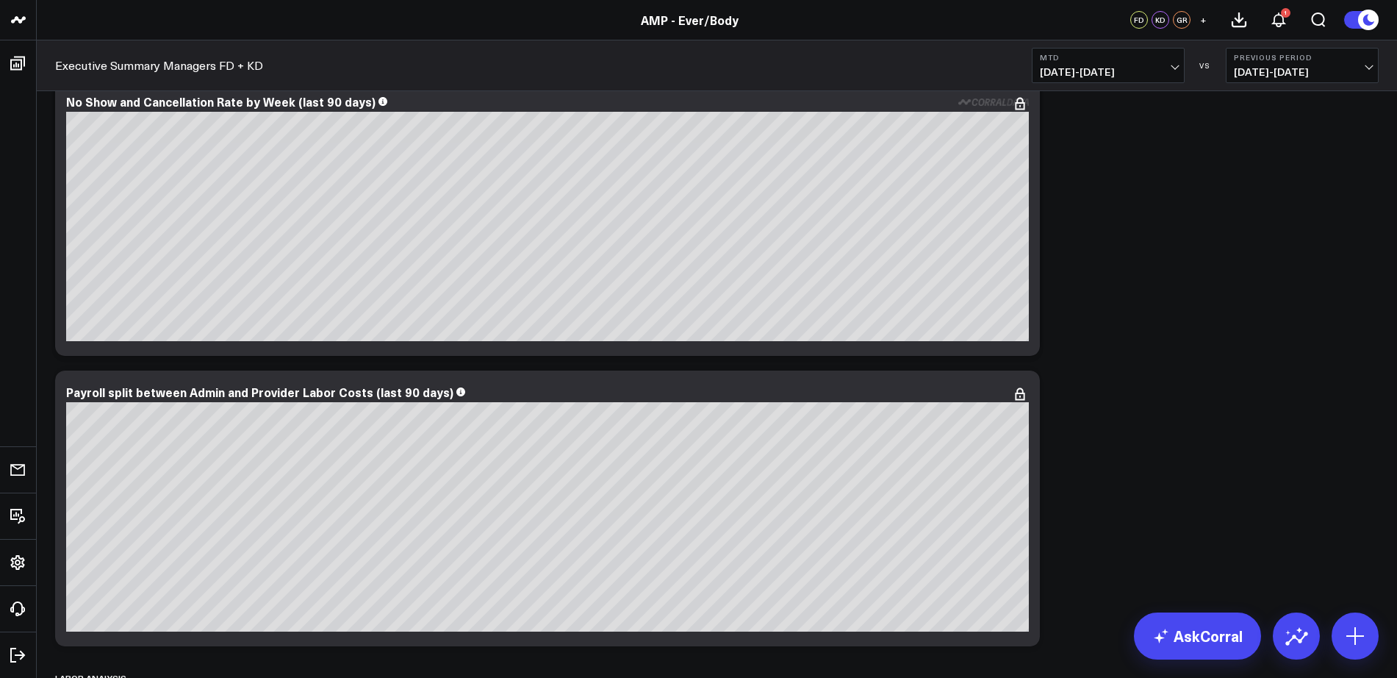
scroll to position [3766, 0]
